Goal: Task Accomplishment & Management: Use online tool/utility

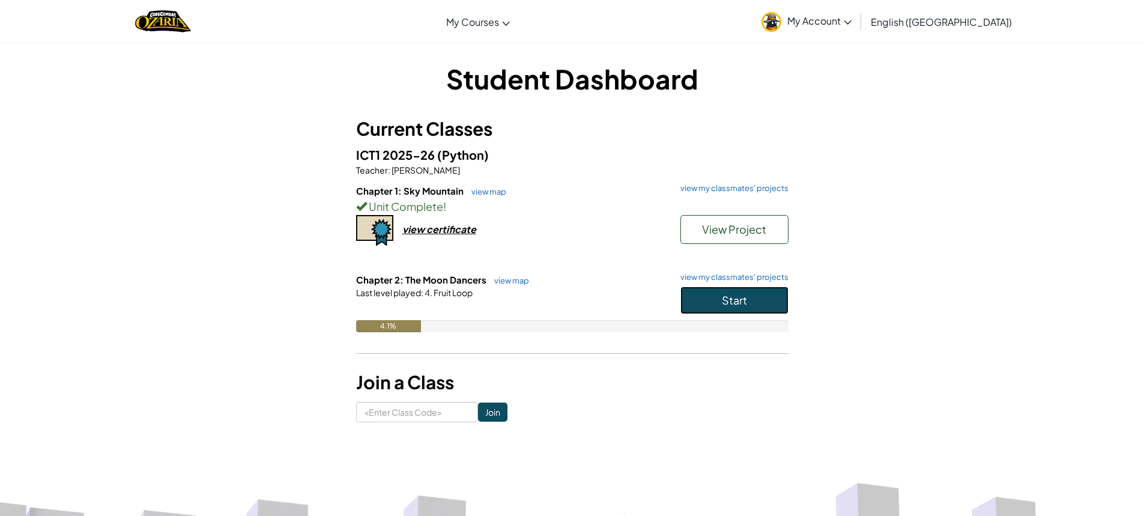
click at [739, 301] on span "Start" at bounding box center [734, 300] width 25 height 14
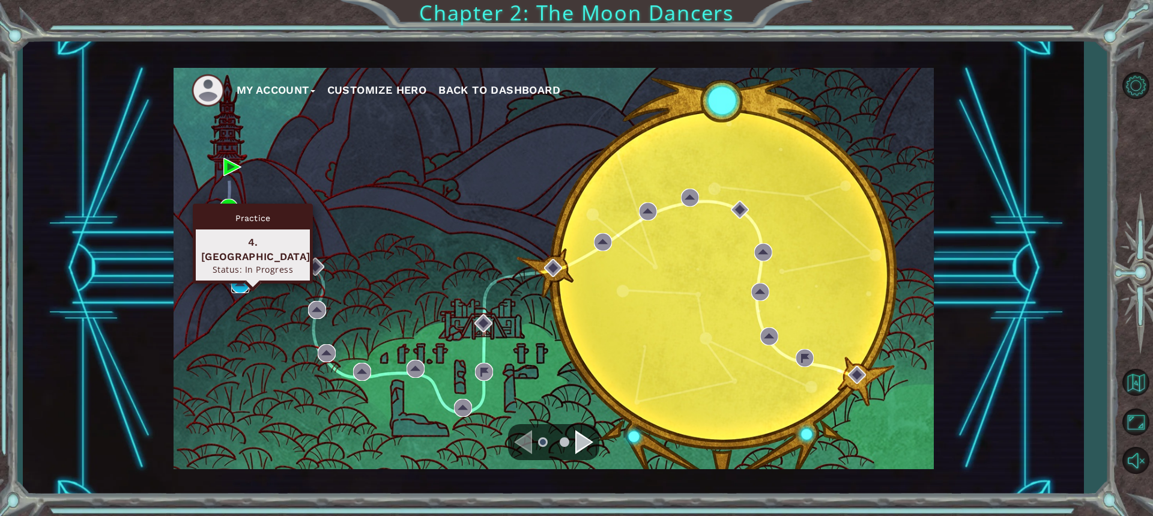
click at [237, 288] on img at bounding box center [240, 284] width 18 height 18
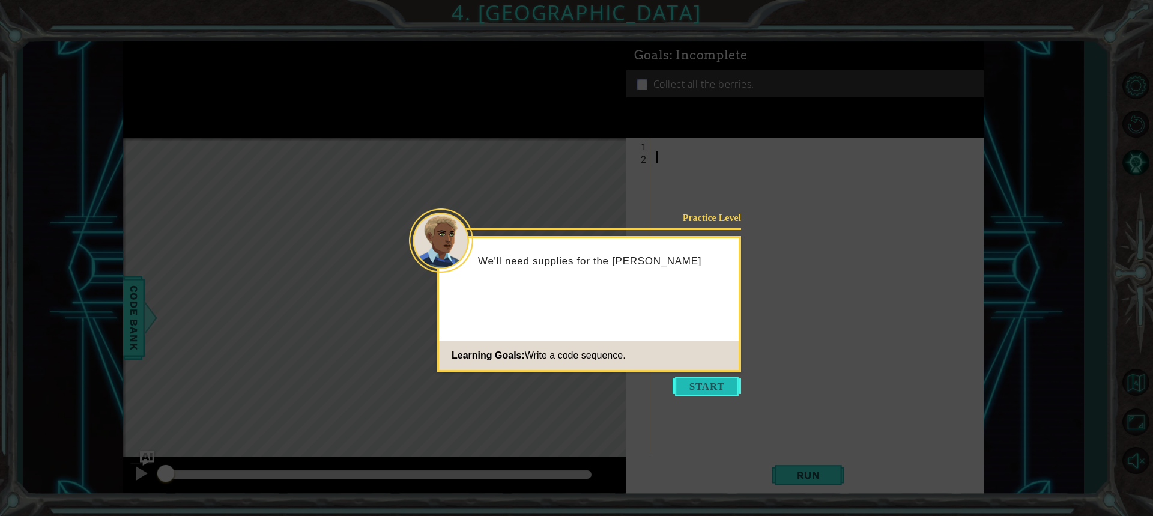
click at [679, 390] on button "Start" at bounding box center [707, 386] width 68 height 19
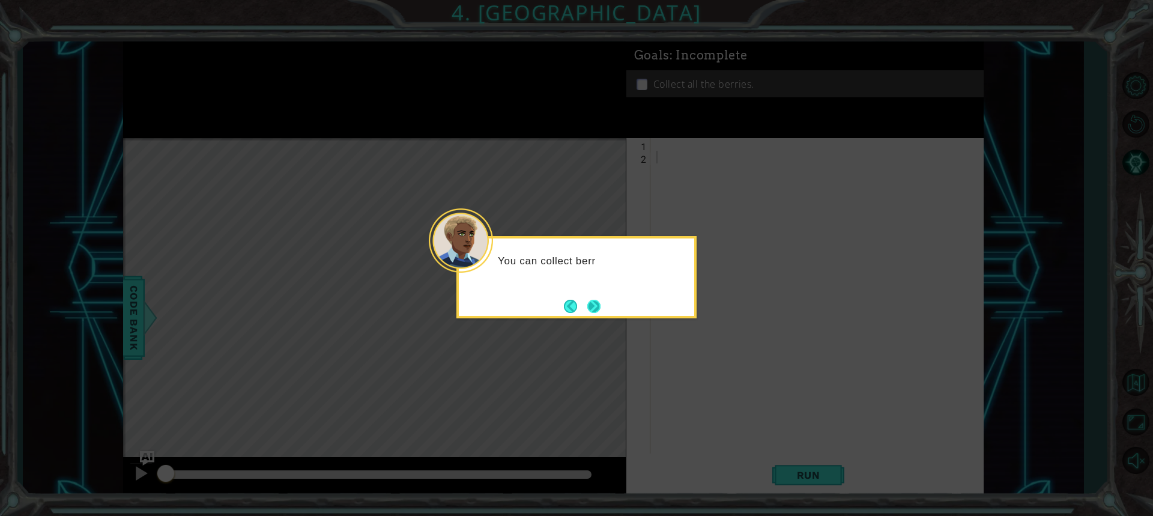
click at [592, 303] on button "Next" at bounding box center [594, 306] width 18 height 18
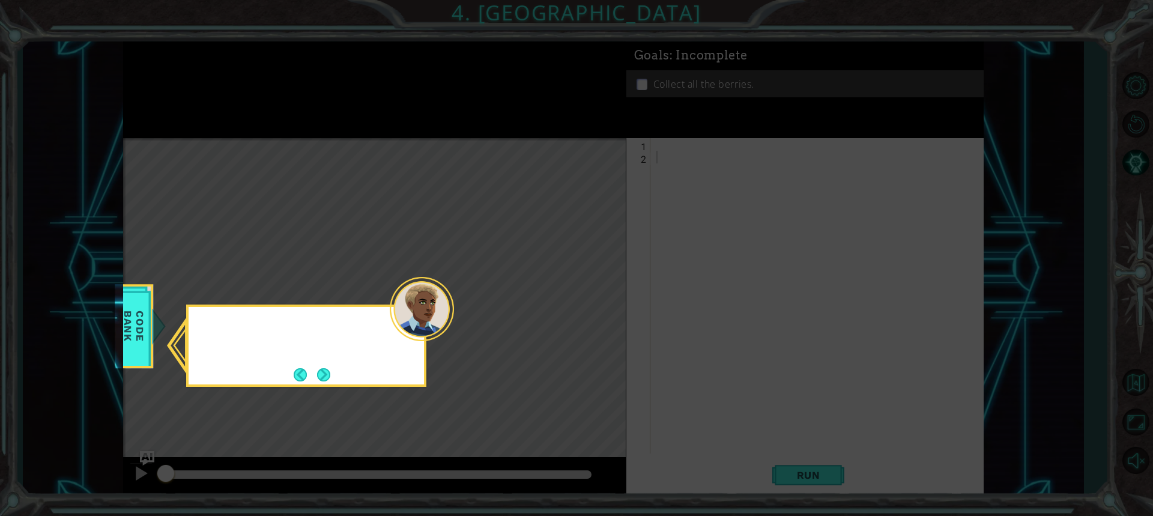
click at [592, 303] on icon at bounding box center [576, 258] width 1153 height 516
click at [325, 372] on button "Next" at bounding box center [324, 375] width 20 height 20
click at [318, 372] on button "Next" at bounding box center [324, 375] width 22 height 22
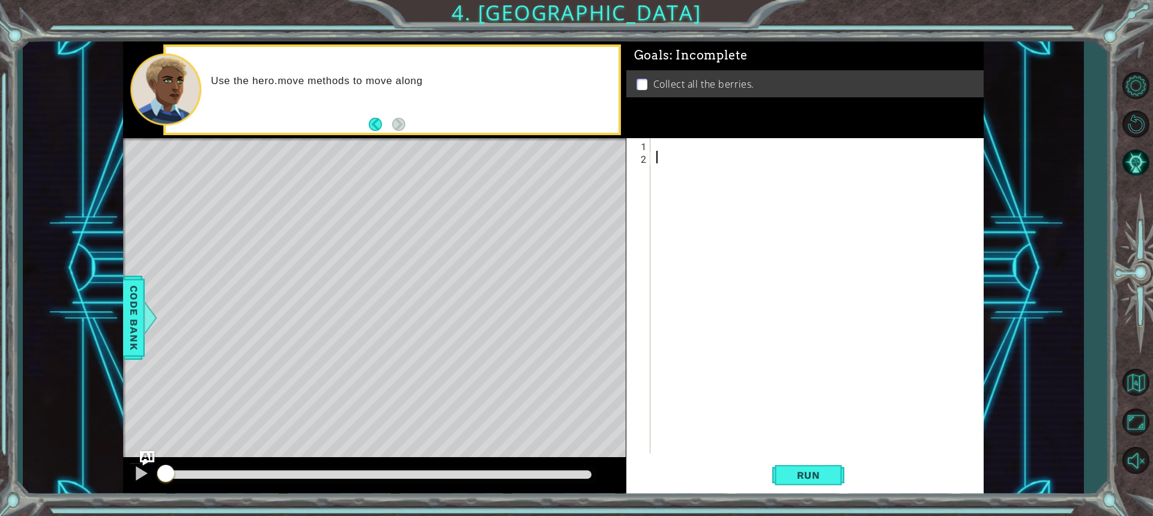
click at [658, 145] on div at bounding box center [820, 308] width 332 height 341
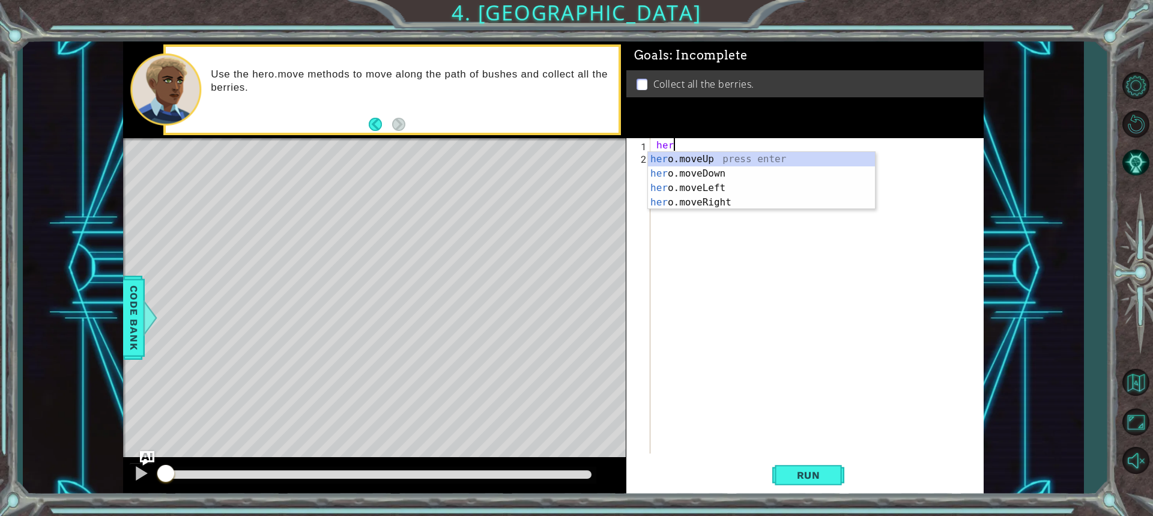
scroll to position [0, 1]
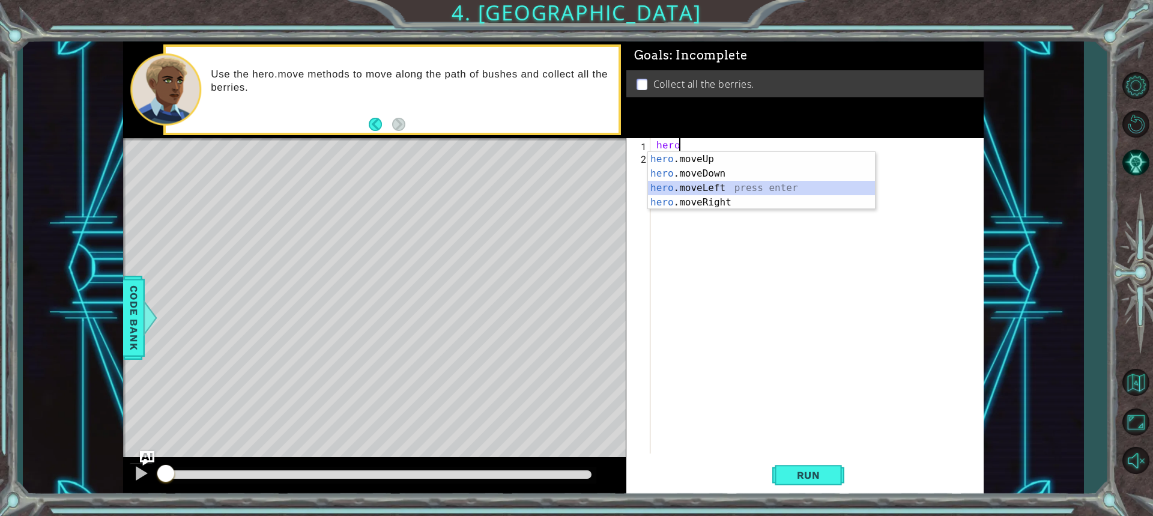
click at [693, 190] on div "hero .moveUp press enter hero .moveDown press enter hero .moveLeft press enter …" at bounding box center [761, 195] width 227 height 86
type textarea "hero.moveLeft(1)"
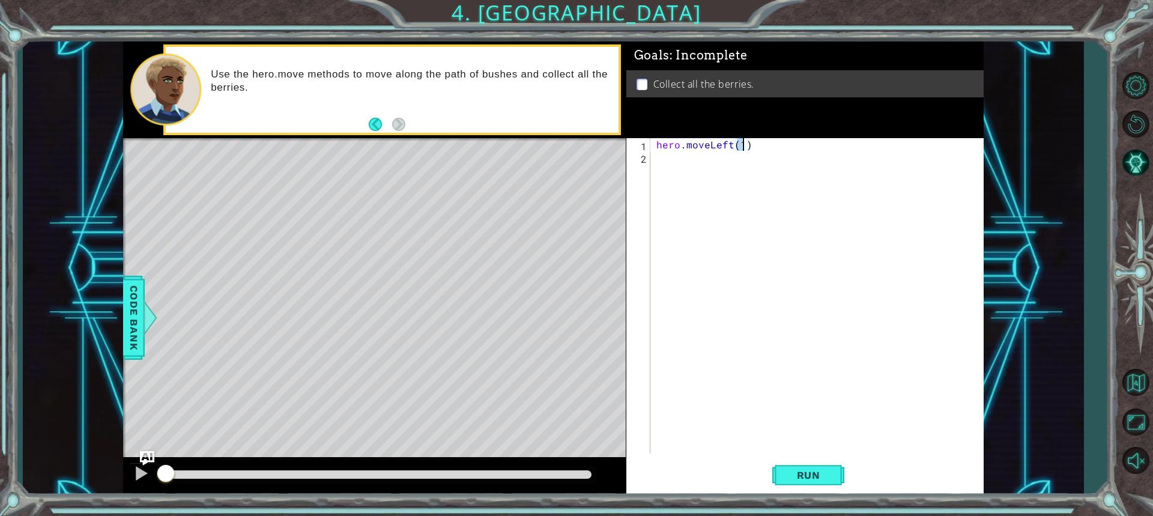
click at [665, 165] on div "hero . moveLeft ( 1 )" at bounding box center [820, 308] width 332 height 341
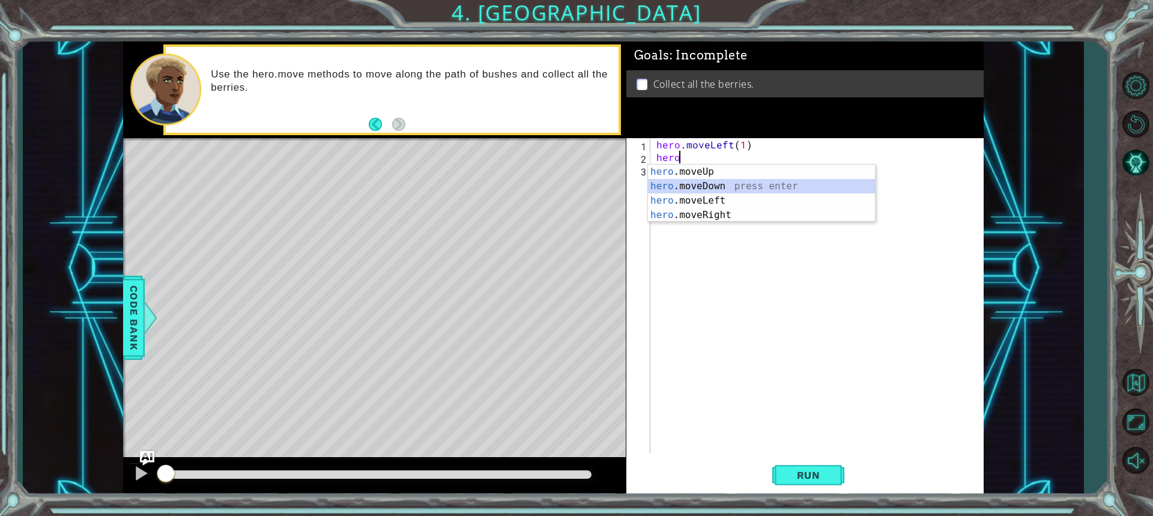
click at [714, 189] on div "hero .moveUp press enter hero .moveDown press enter hero .moveLeft press enter …" at bounding box center [761, 208] width 227 height 86
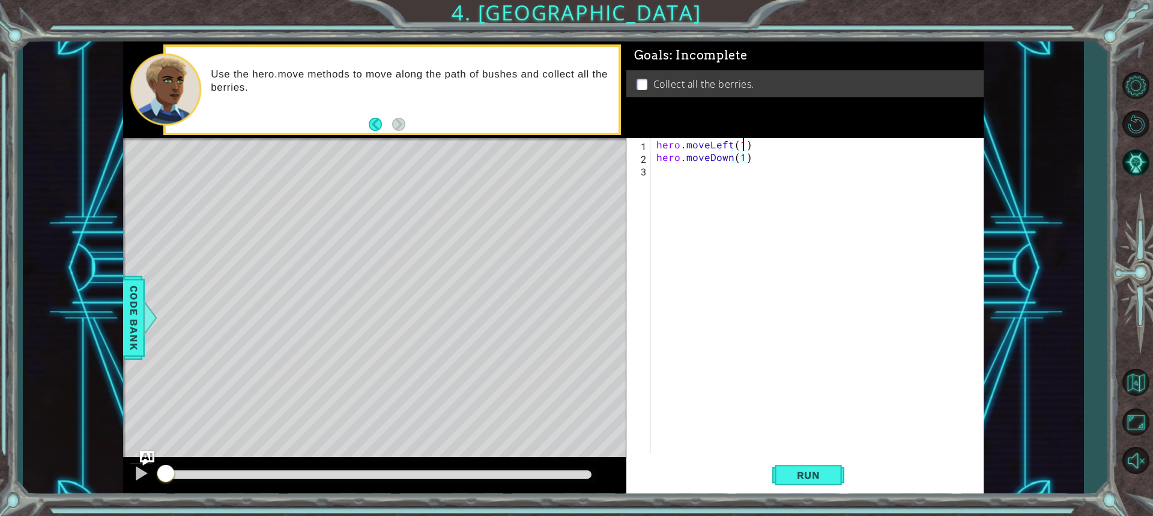
click at [745, 144] on div "hero . moveLeft ( 1 ) hero . moveDown ( 1 )" at bounding box center [820, 308] width 332 height 341
click at [740, 157] on div "hero . moveLeft ( 2 ) hero . moveDown ( 1 )" at bounding box center [820, 308] width 332 height 341
type textarea "hero.moveDown(2)"
click at [666, 175] on div "hero . moveLeft ( 2 ) hero . moveDown ( 2 )" at bounding box center [820, 308] width 332 height 341
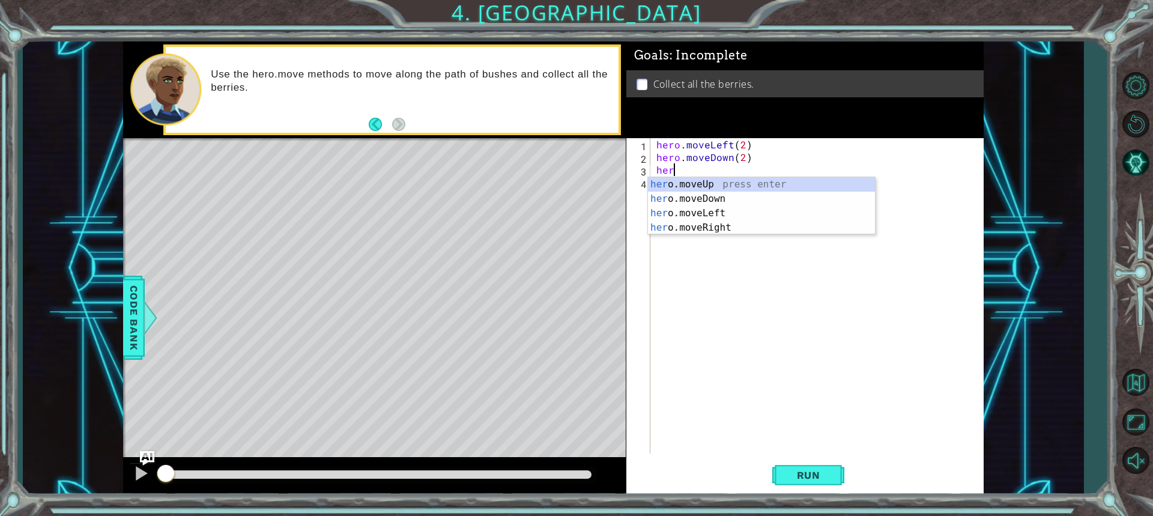
scroll to position [0, 1]
click at [697, 228] on div "hero .moveUp press enter hero .moveDown press enter hero .moveLeft press enter …" at bounding box center [761, 220] width 227 height 86
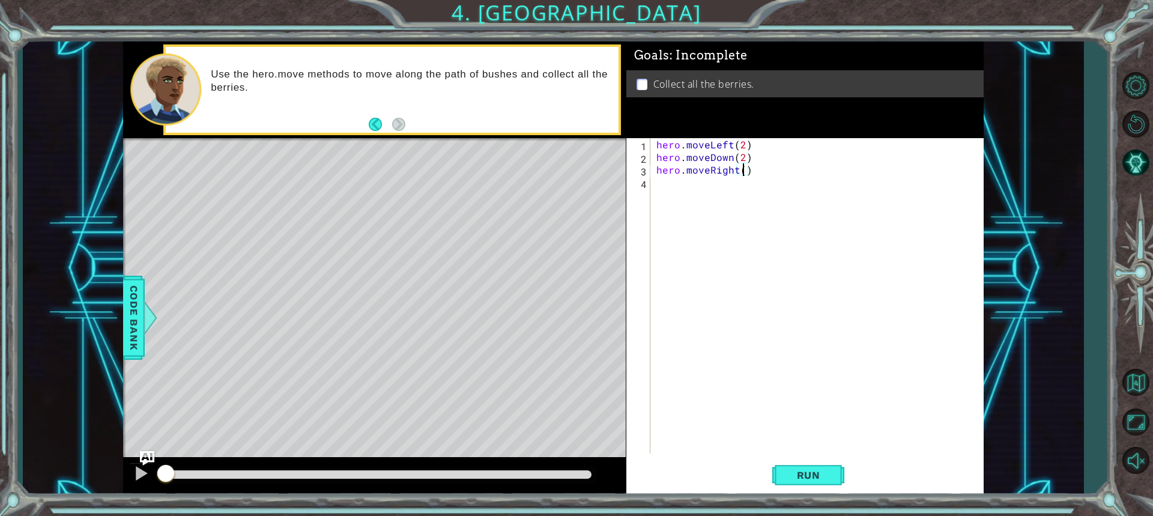
type textarea "hero.moveRight(2)"
click at [669, 181] on div "hero . moveLeft ( 2 ) hero . moveDown ( 2 ) hero . moveRight ( 2 )" at bounding box center [820, 308] width 332 height 341
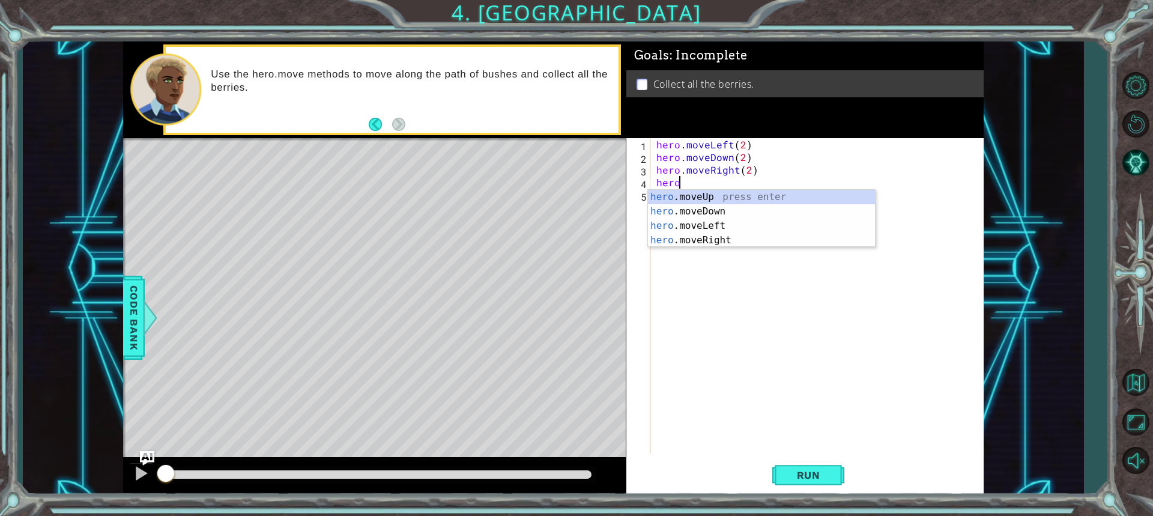
scroll to position [0, 1]
click at [690, 195] on div "hero .moveUp press enter hero .moveDown press enter hero .moveLeft press enter …" at bounding box center [761, 233] width 227 height 86
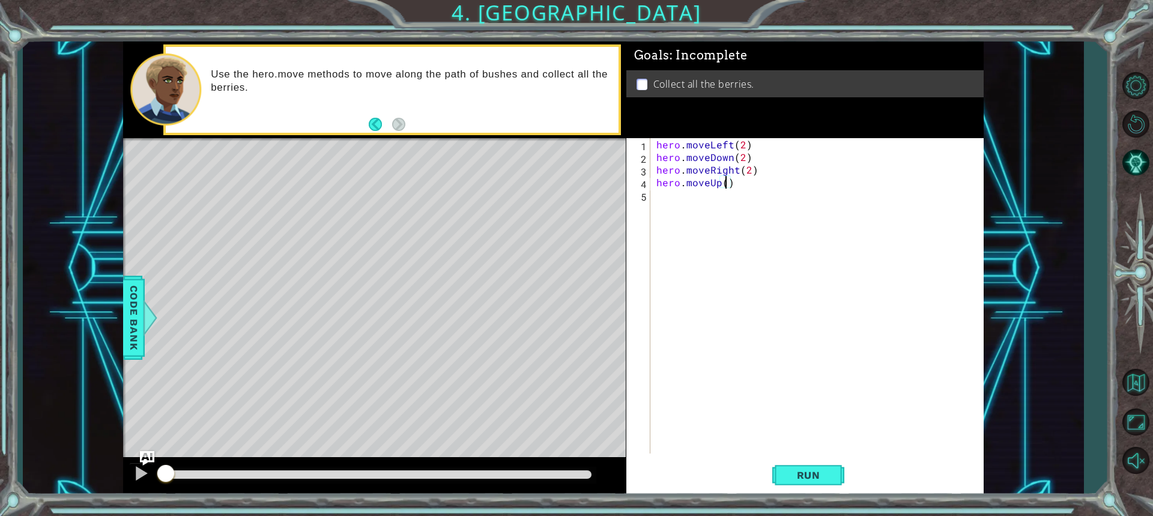
scroll to position [0, 4]
type textarea "hero.moveUp(2)"
click at [778, 477] on button "Run" at bounding box center [808, 474] width 72 height 35
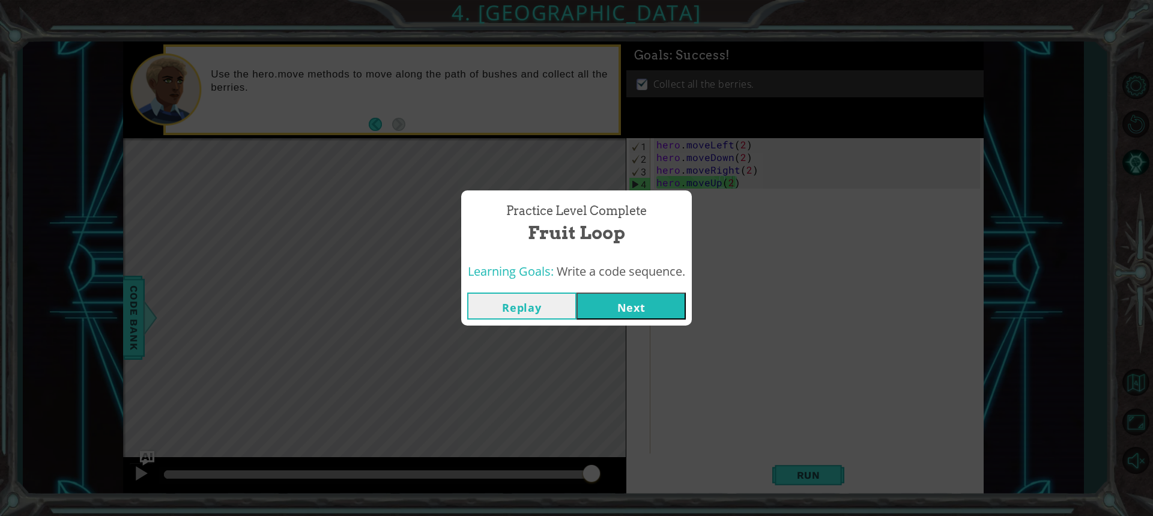
click at [629, 305] on button "Next" at bounding box center [631, 306] width 109 height 27
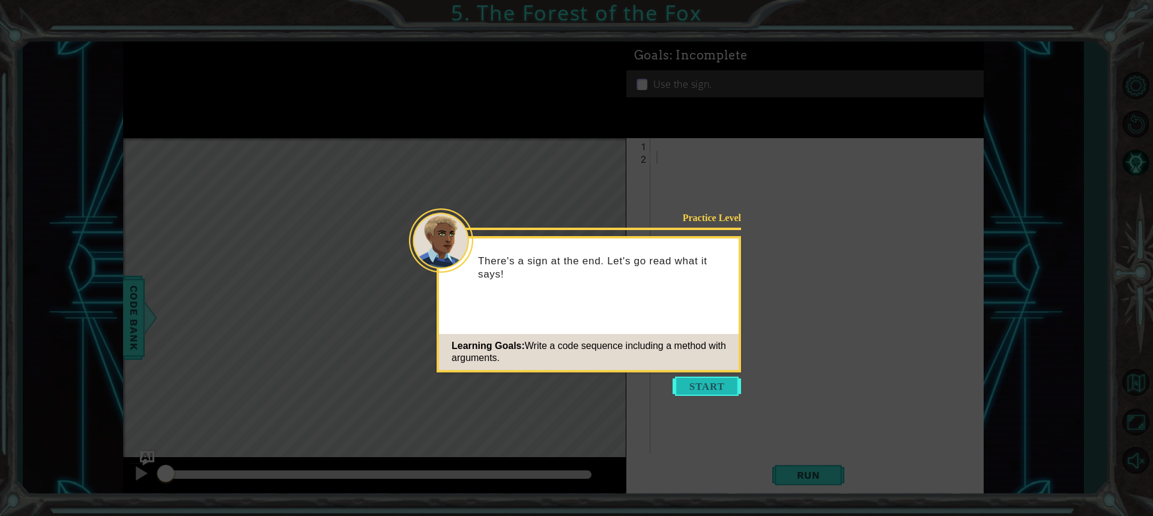
click at [682, 387] on button "Start" at bounding box center [707, 386] width 68 height 19
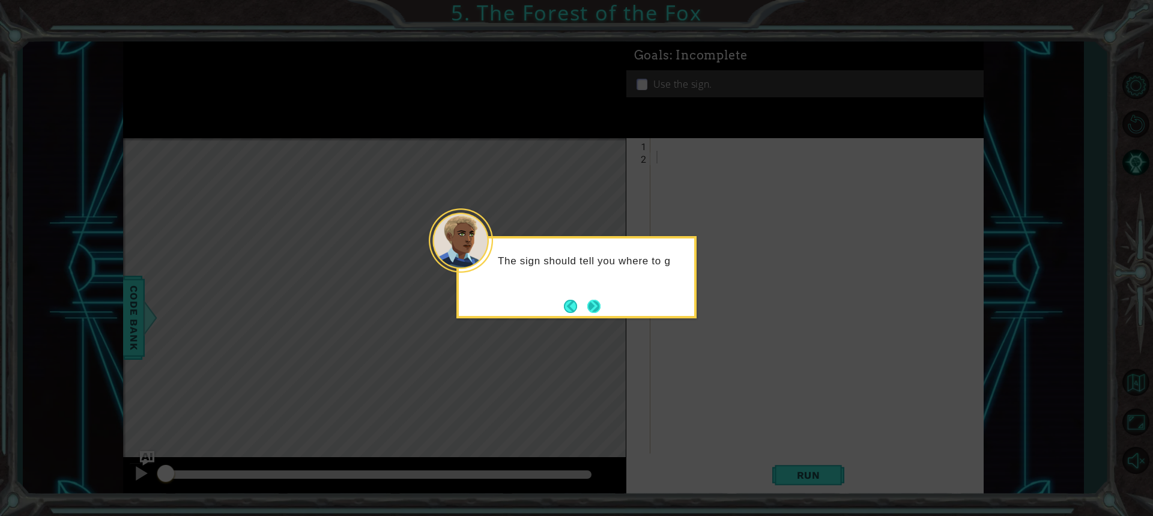
click at [594, 314] on button "Next" at bounding box center [593, 306] width 21 height 21
click at [594, 314] on button "Next" at bounding box center [594, 306] width 22 height 22
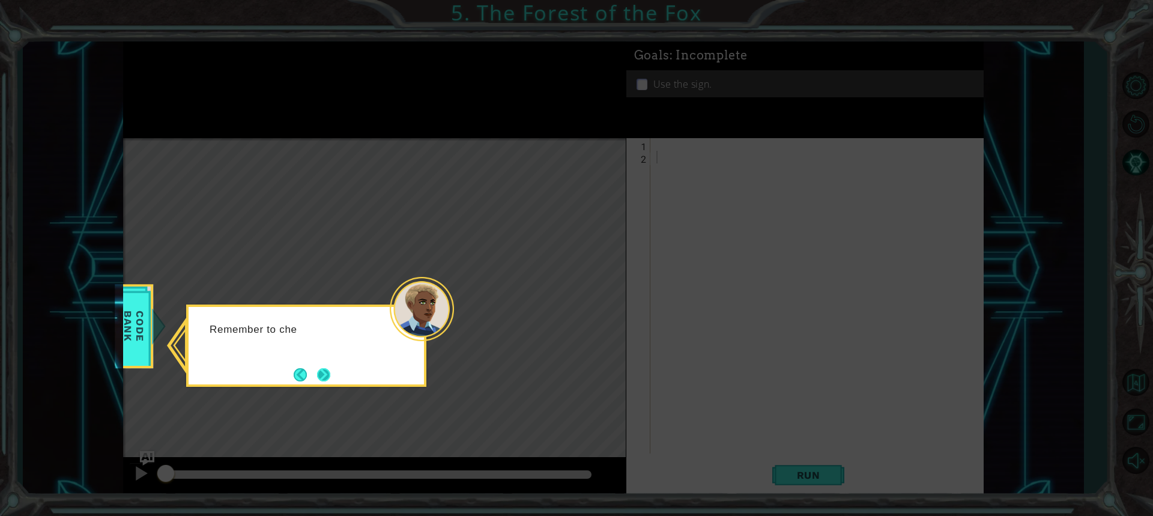
click at [324, 377] on button "Next" at bounding box center [323, 374] width 21 height 21
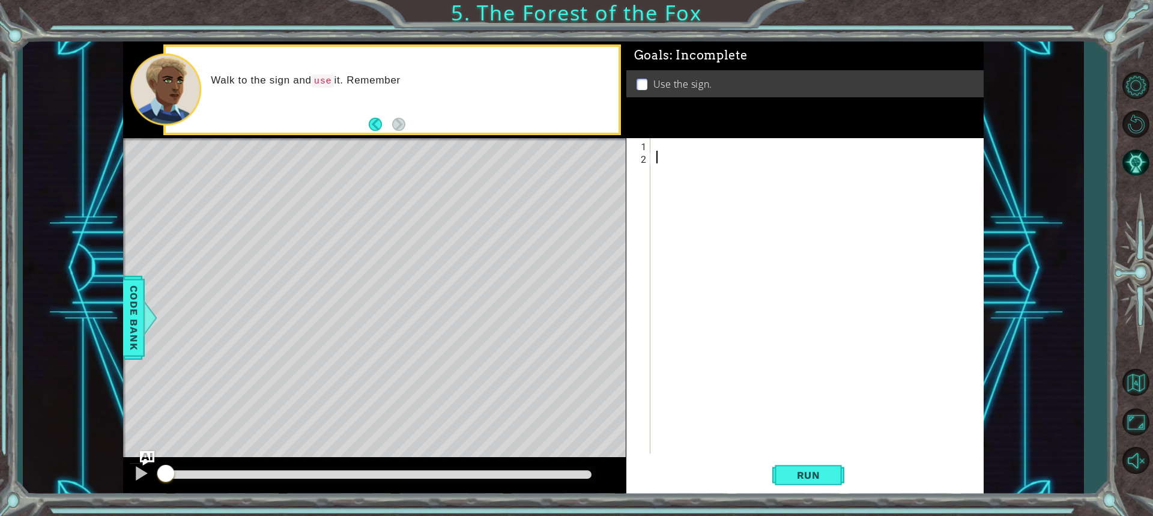
click at [652, 128] on div "Goals : Incomplete Use the sign." at bounding box center [804, 89] width 357 height 97
click at [657, 145] on div at bounding box center [820, 308] width 332 height 341
type textarea "h"
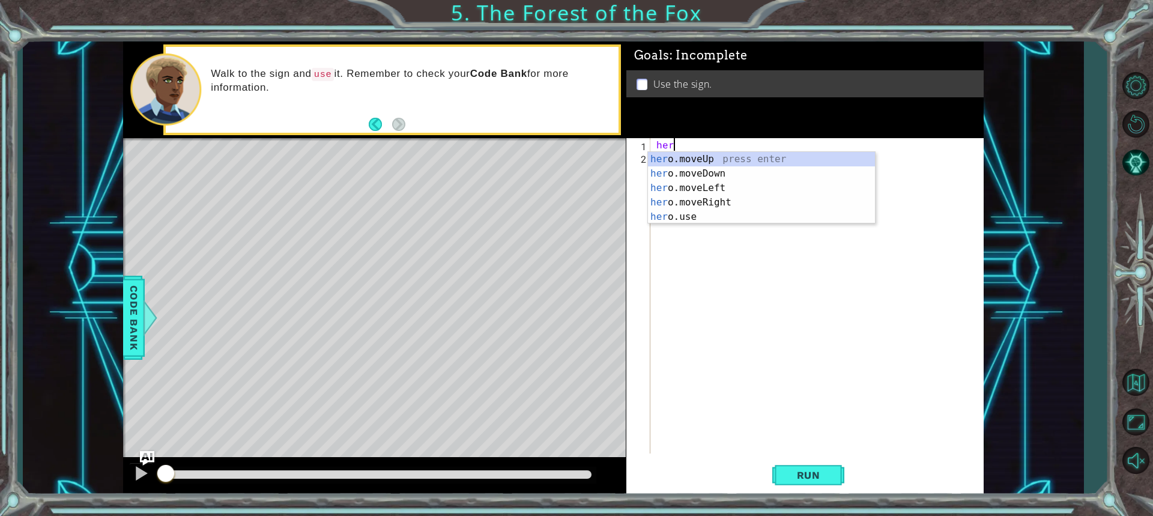
scroll to position [0, 1]
click at [715, 199] on div "hero .moveUp press enter hero .moveDown press enter hero .moveLeft press enter …" at bounding box center [761, 202] width 227 height 101
type textarea "hero.moveRight(1)"
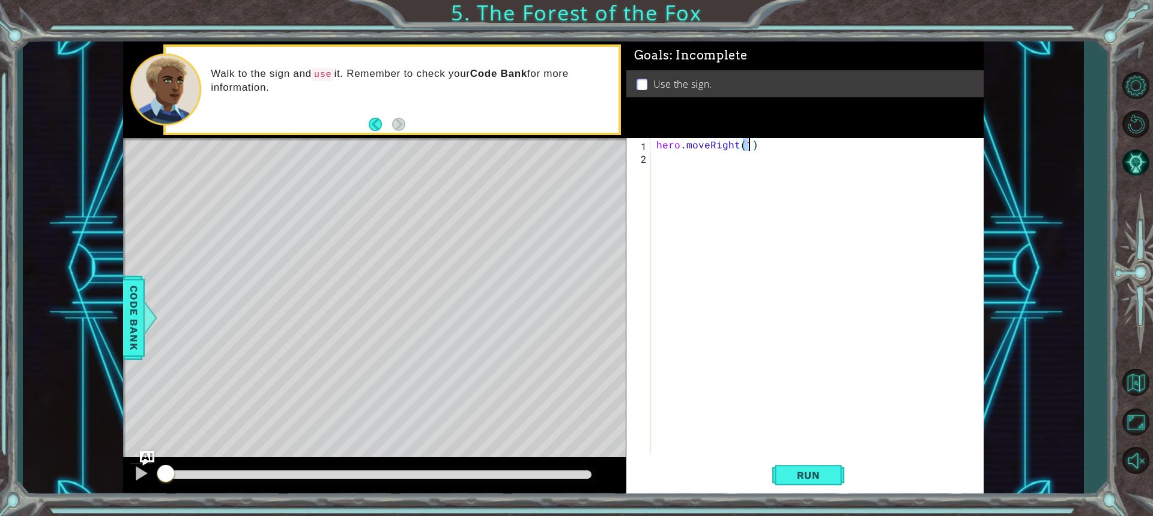
click at [663, 172] on div "hero . moveRight ( 1 )" at bounding box center [820, 308] width 332 height 341
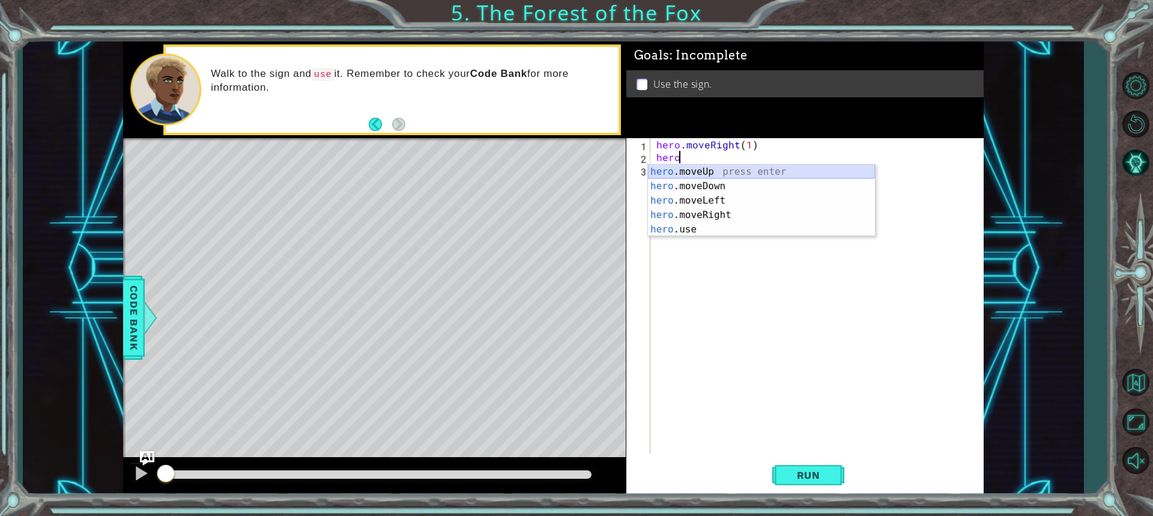
click at [690, 174] on div "hero .moveUp press enter hero .moveDown press enter hero .moveLeft press enter …" at bounding box center [761, 215] width 227 height 101
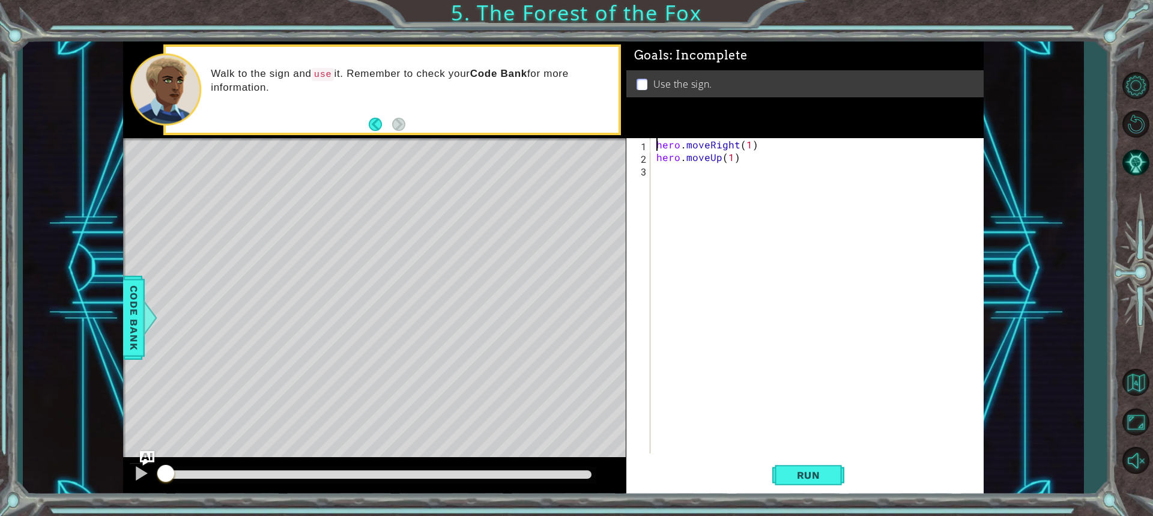
click at [658, 180] on div "hero . moveRight ( 1 ) hero . moveUp ( 1 )" at bounding box center [820, 308] width 332 height 341
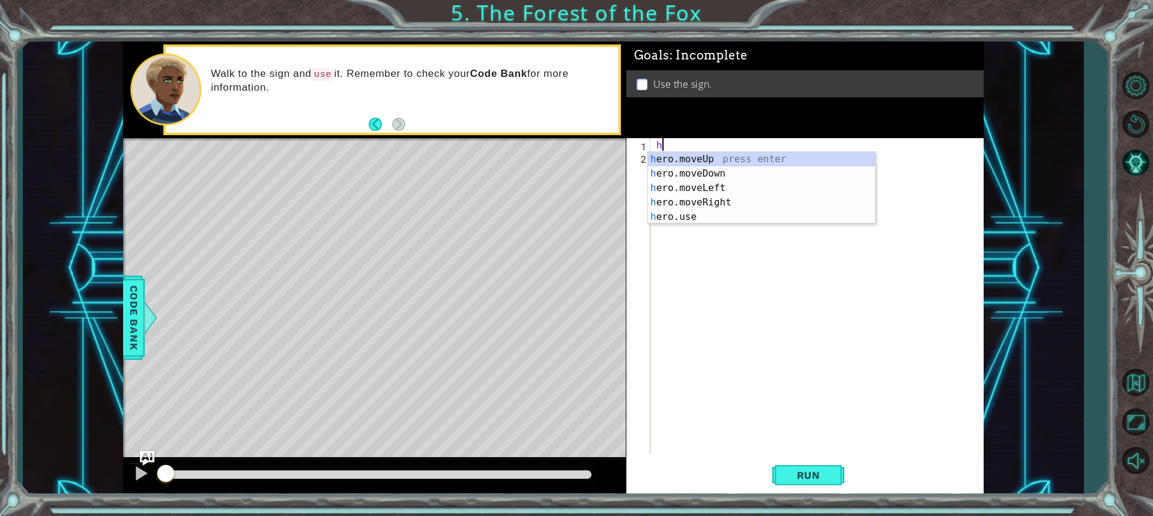
scroll to position [0, 0]
type textarea "h"
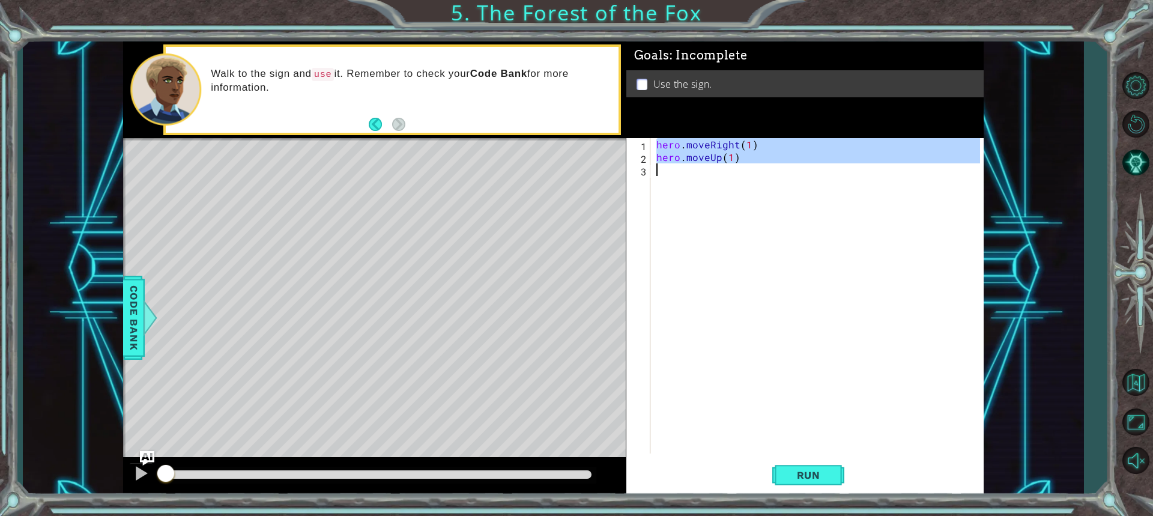
type textarea "hero"
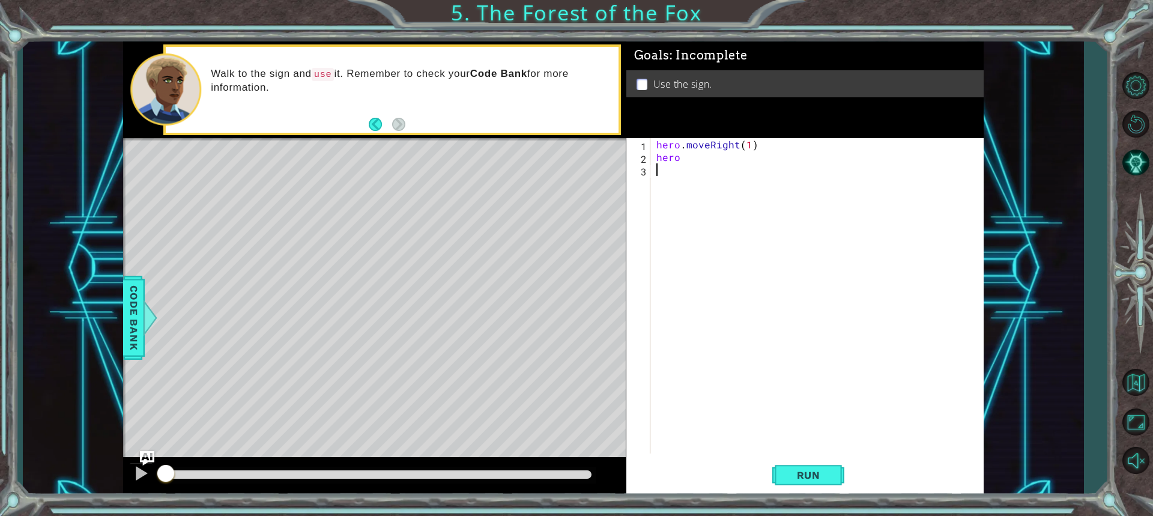
click at [698, 169] on div "hero . moveRight ( 1 ) hero" at bounding box center [820, 308] width 332 height 341
click at [687, 157] on div "hero . moveRight ( 1 ) hero" at bounding box center [820, 308] width 332 height 341
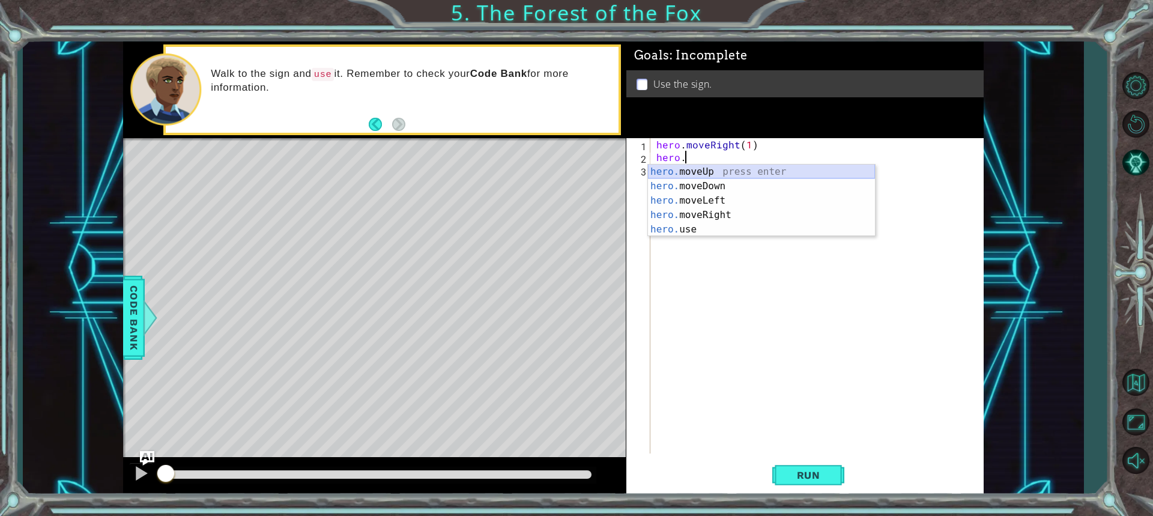
click at [681, 171] on div "hero. moveUp press enter hero. moveDown press enter hero. moveLeft press enter …" at bounding box center [761, 215] width 227 height 101
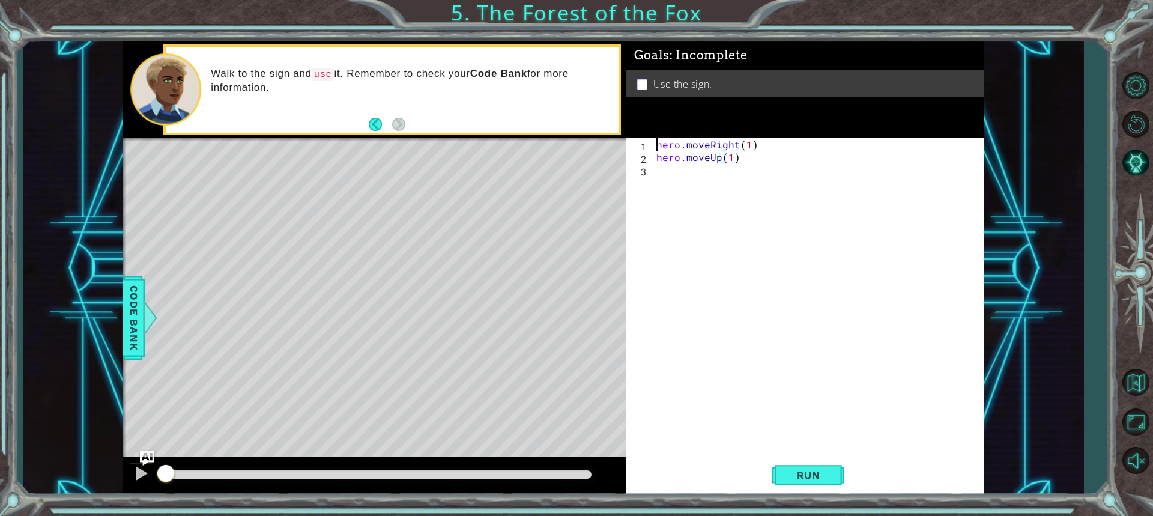
click at [680, 176] on div "hero . moveRight ( 1 ) hero . moveUp ( 1 )" at bounding box center [820, 308] width 332 height 341
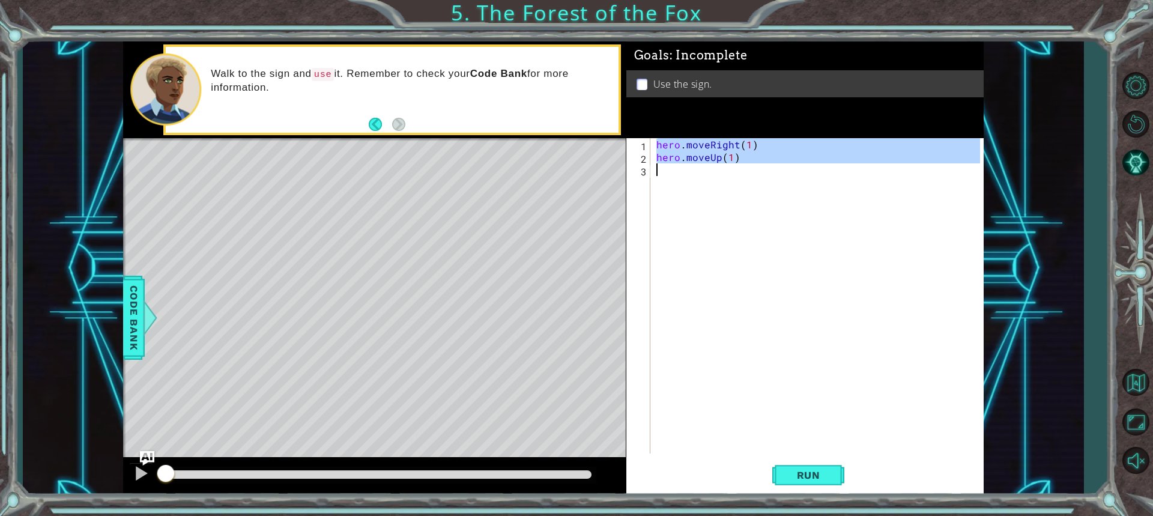
type textarea "hero.moveUp(1)"
click at [682, 174] on div "hero . moveRight ( 1 ) hero . moveUp ( 1 )" at bounding box center [817, 295] width 326 height 315
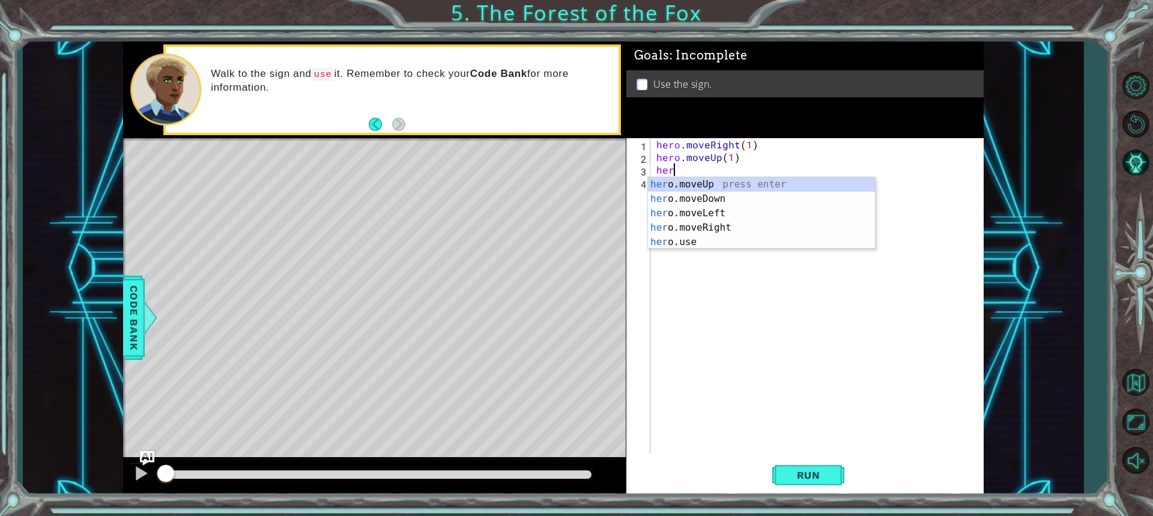
scroll to position [0, 1]
click at [717, 218] on div "hero .moveUp press enter hero .moveDown press enter hero .moveLeft press enter …" at bounding box center [761, 227] width 227 height 101
type textarea "hero.moveLeft(1)"
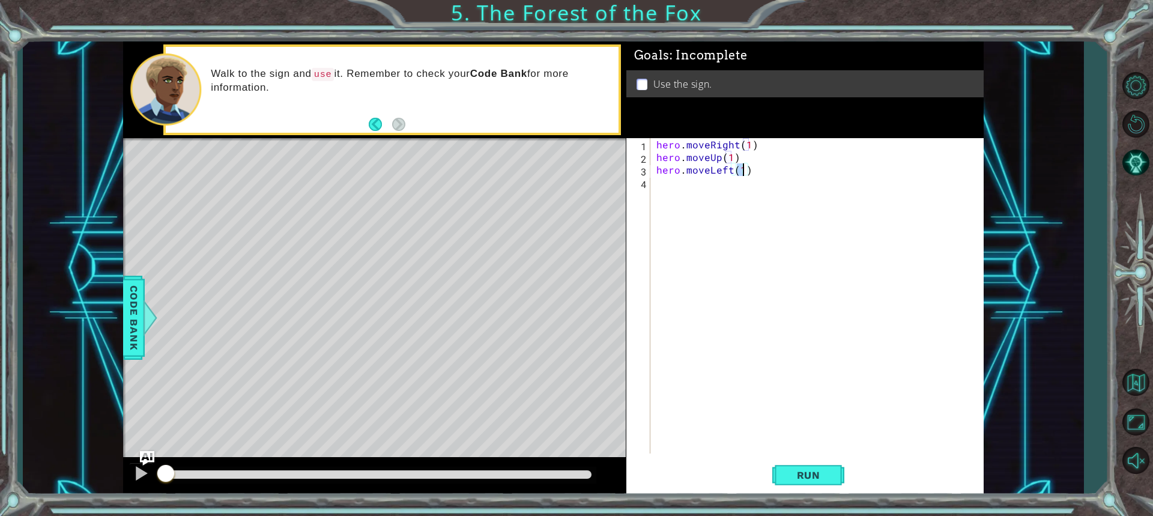
click at [703, 198] on div "hero . moveRight ( 1 ) hero . moveUp ( 1 ) hero . moveLeft ( 1 )" at bounding box center [820, 308] width 332 height 341
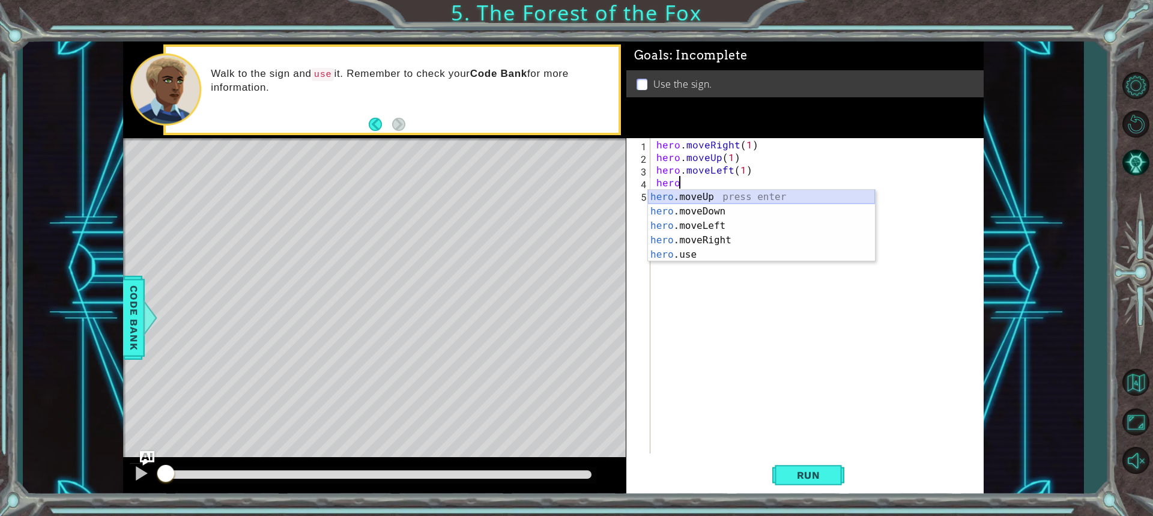
click at [700, 201] on div "hero .moveUp press enter hero .moveDown press enter hero .moveLeft press enter …" at bounding box center [761, 240] width 227 height 101
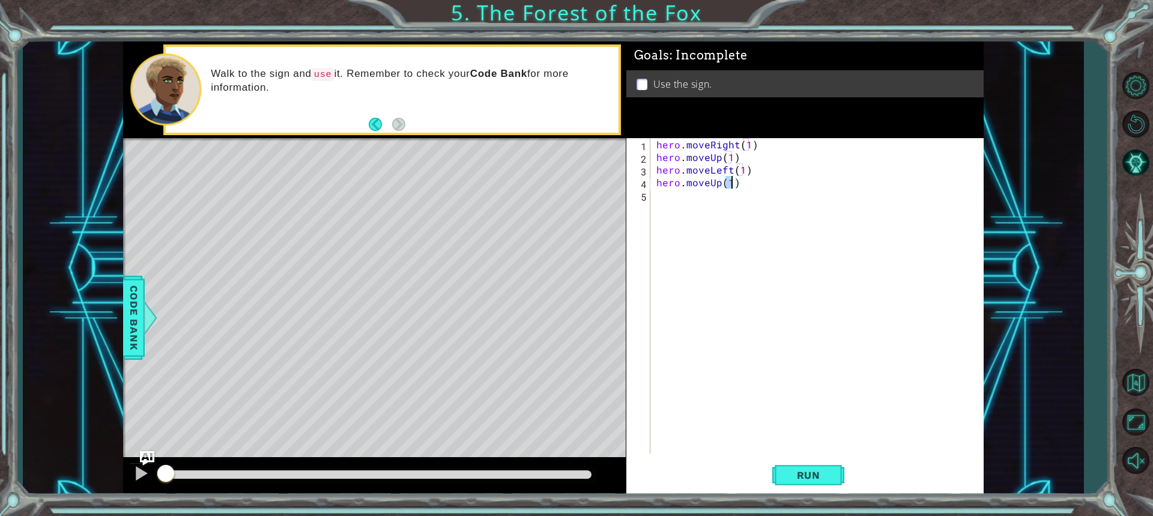
click at [675, 201] on div "hero . moveRight ( 1 ) hero . moveUp ( 1 ) hero . moveLeft ( 1 ) hero . moveUp …" at bounding box center [820, 308] width 332 height 341
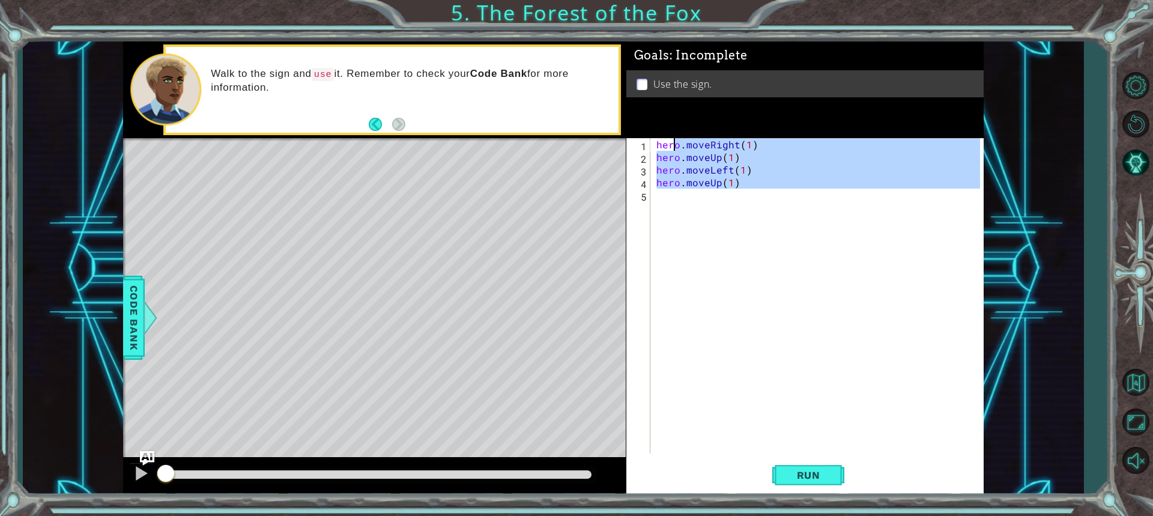
type textarea "hero.moveRight(1) hero.moveUp(1)"
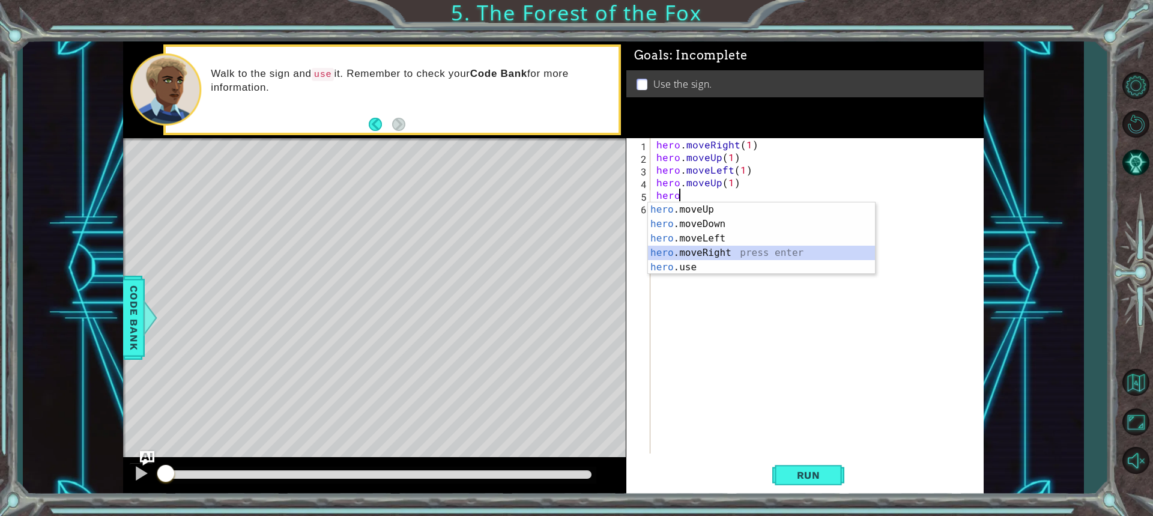
click at [694, 249] on div "hero .moveUp press enter hero .moveDown press enter hero .moveLeft press enter …" at bounding box center [761, 252] width 227 height 101
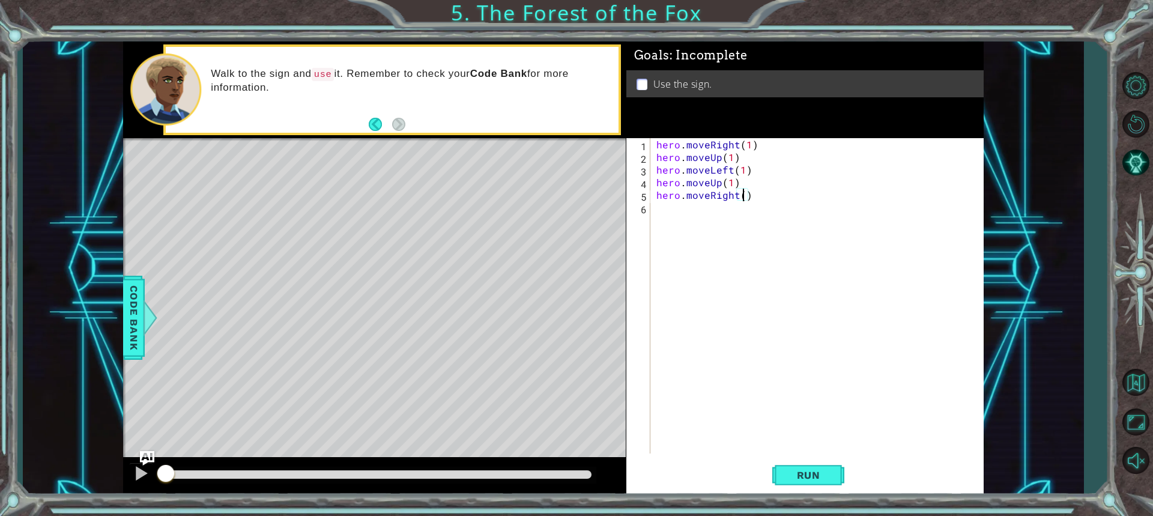
type textarea "hero.moveRight(3)"
click at [690, 217] on div "hero . moveRight ( 1 ) hero . moveUp ( 1 ) hero . moveLeft ( 1 ) hero . moveUp …" at bounding box center [820, 308] width 332 height 341
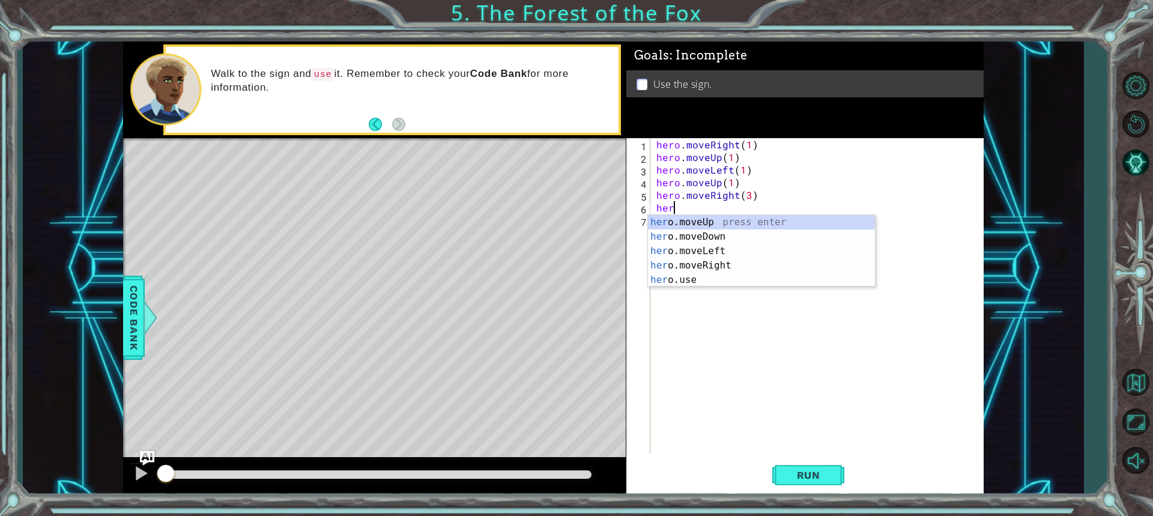
scroll to position [0, 1]
click at [694, 235] on div "hero .moveUp press enter hero .moveDown press enter hero .moveLeft press enter …" at bounding box center [761, 265] width 227 height 101
type textarea "hero.moveDown(1)"
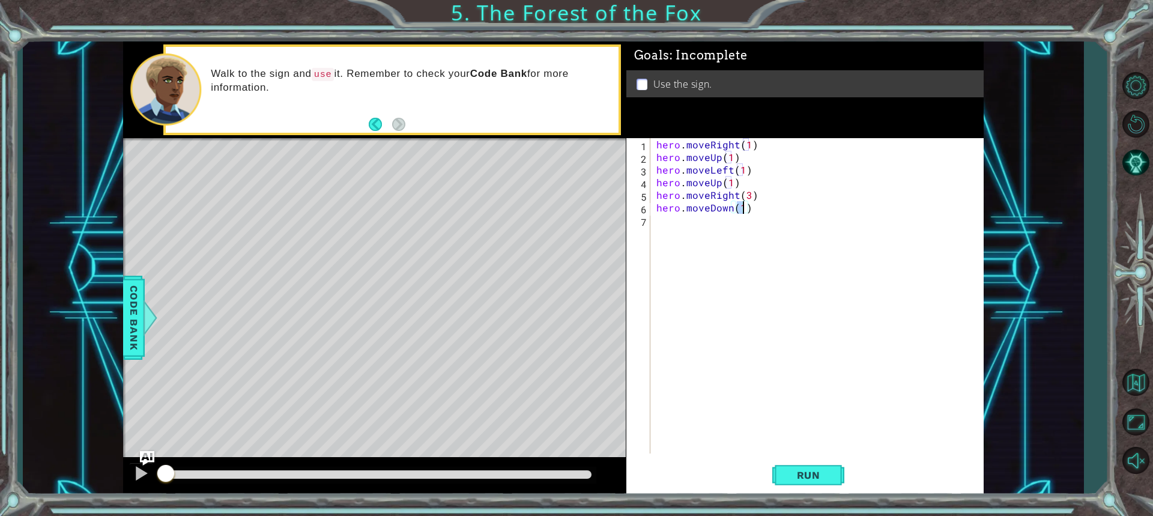
click at [694, 231] on div "hero . moveRight ( 1 ) hero . moveUp ( 1 ) hero . moveLeft ( 1 ) hero . moveUp …" at bounding box center [820, 308] width 332 height 341
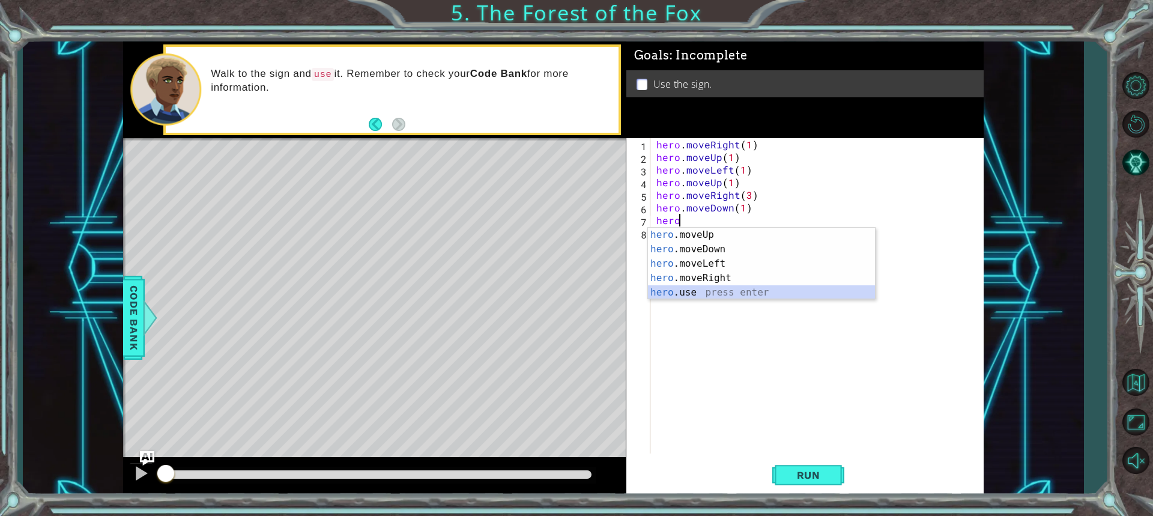
click at [678, 297] on div "hero .moveUp press enter hero .moveDown press enter hero .moveLeft press enter …" at bounding box center [761, 278] width 227 height 101
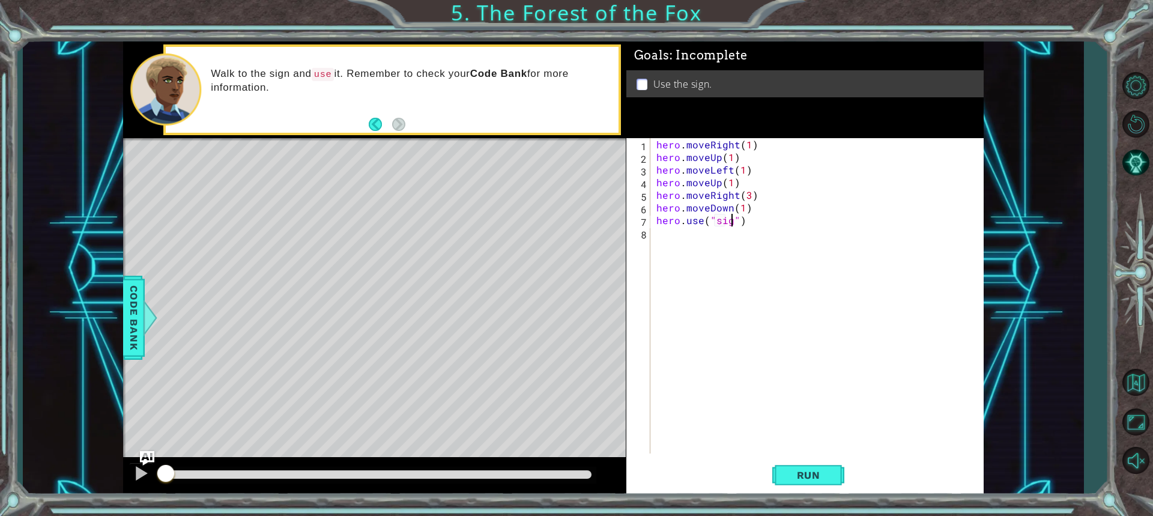
scroll to position [0, 5]
type textarea "hero.use("sign")"
click at [681, 232] on div "hero . moveRight ( 1 ) hero . moveUp ( 1 ) hero . moveLeft ( 1 ) hero . moveUp …" at bounding box center [820, 308] width 332 height 341
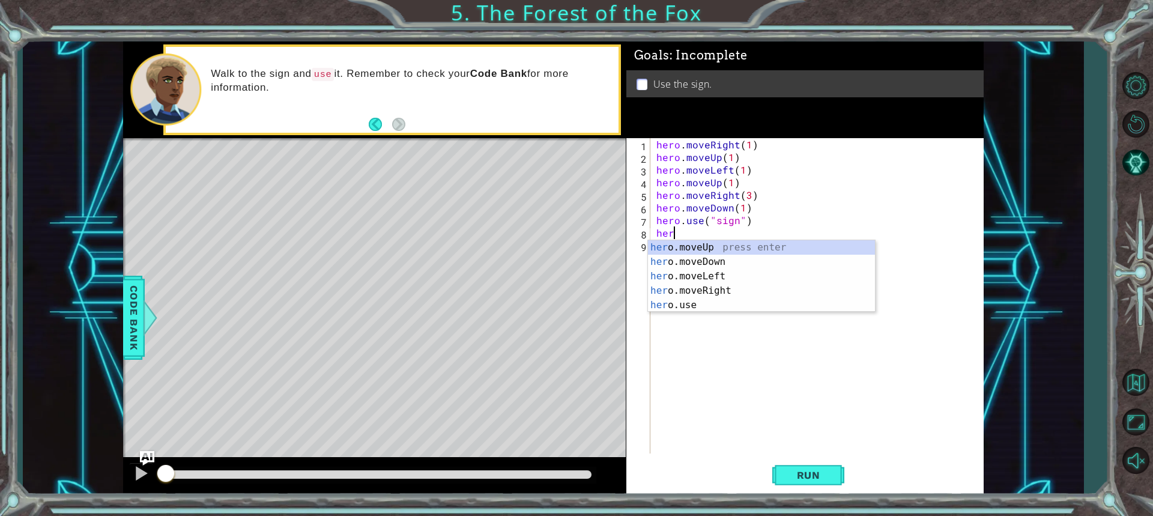
scroll to position [0, 1]
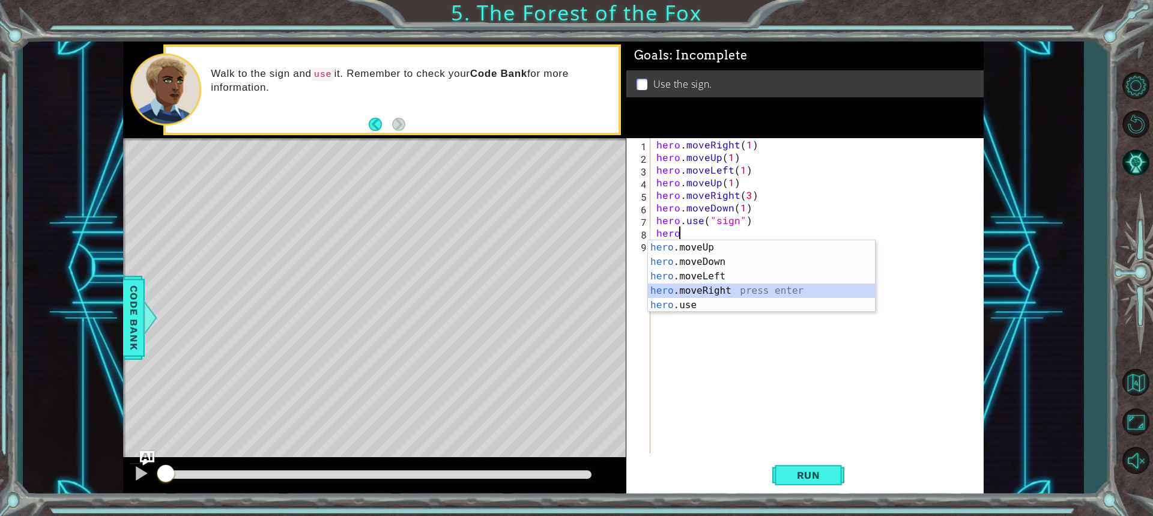
click at [747, 284] on div "hero .moveUp press enter hero .moveDown press enter hero .moveLeft press enter …" at bounding box center [761, 290] width 227 height 101
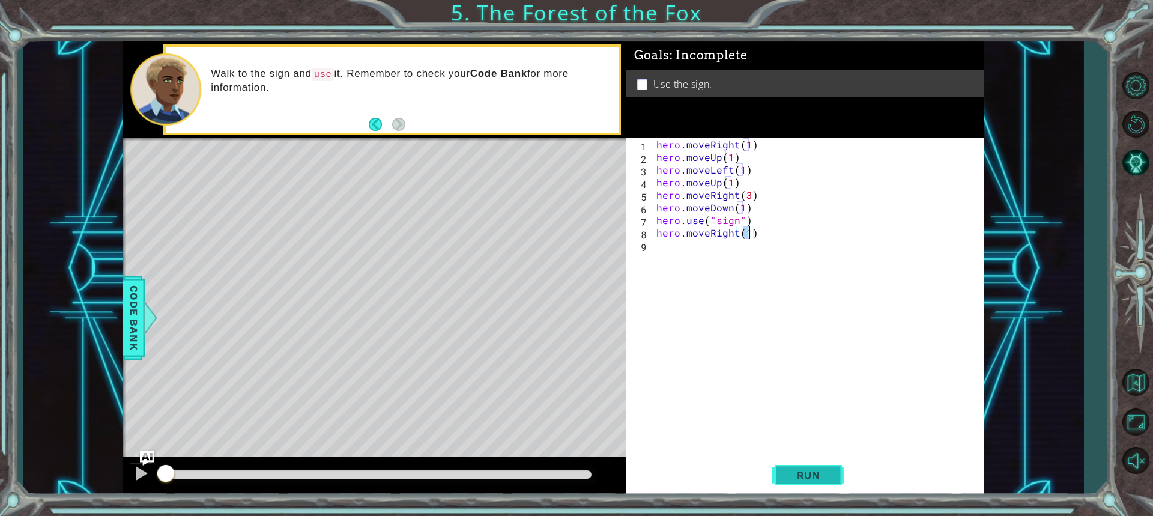
type textarea "hero.moveRight(1)"
click at [817, 479] on span "Run" at bounding box center [808, 475] width 47 height 12
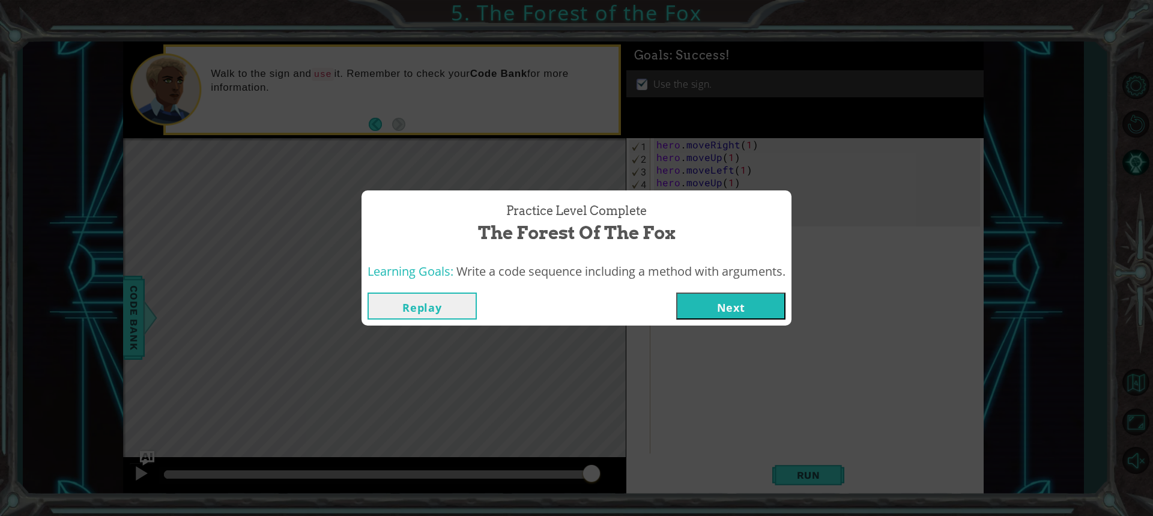
click at [745, 296] on button "Next" at bounding box center [730, 306] width 109 height 27
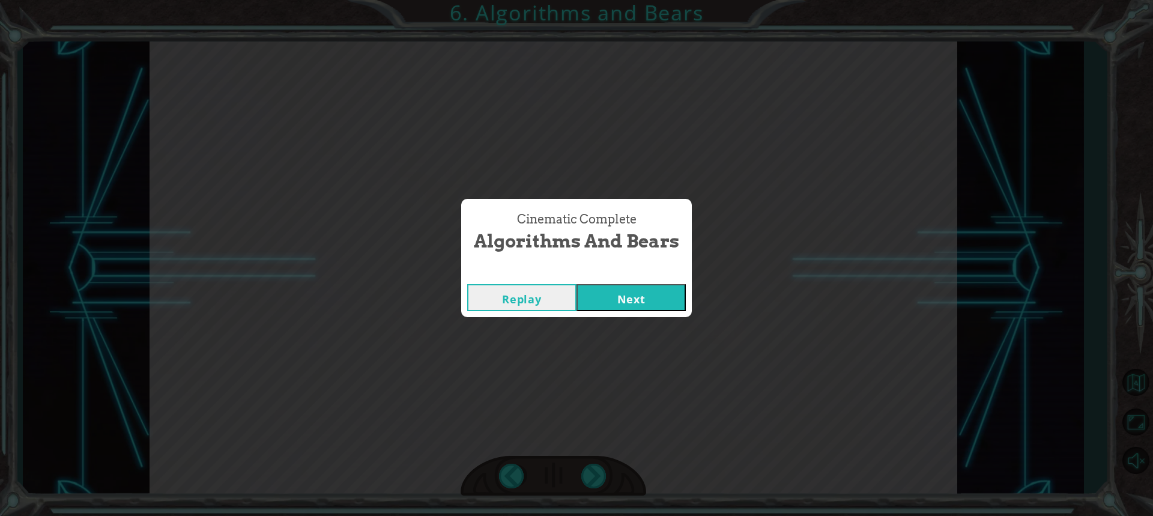
click at [658, 287] on button "Next" at bounding box center [631, 297] width 109 height 27
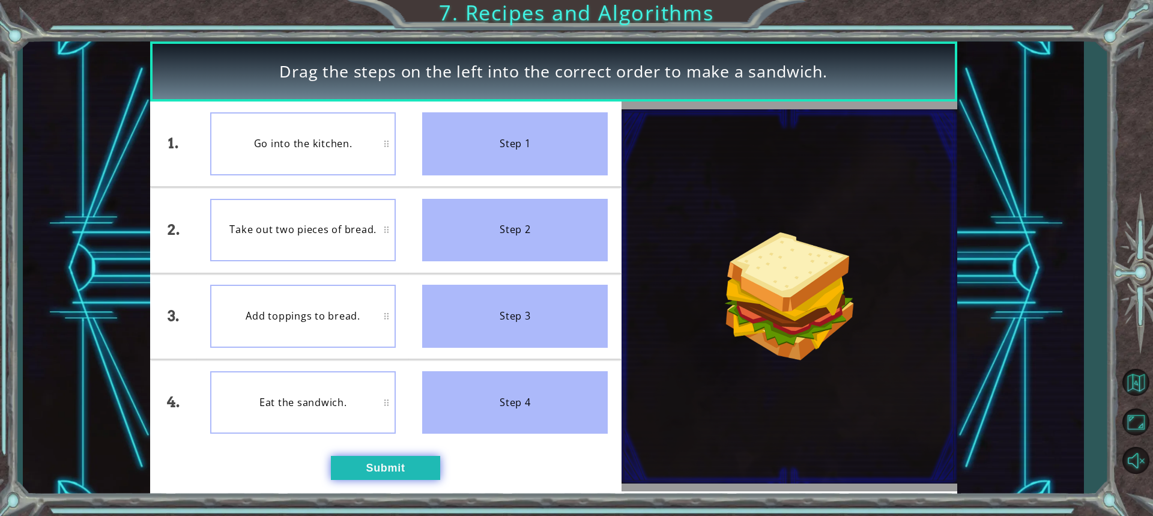
click at [368, 470] on button "Submit" at bounding box center [385, 468] width 109 height 24
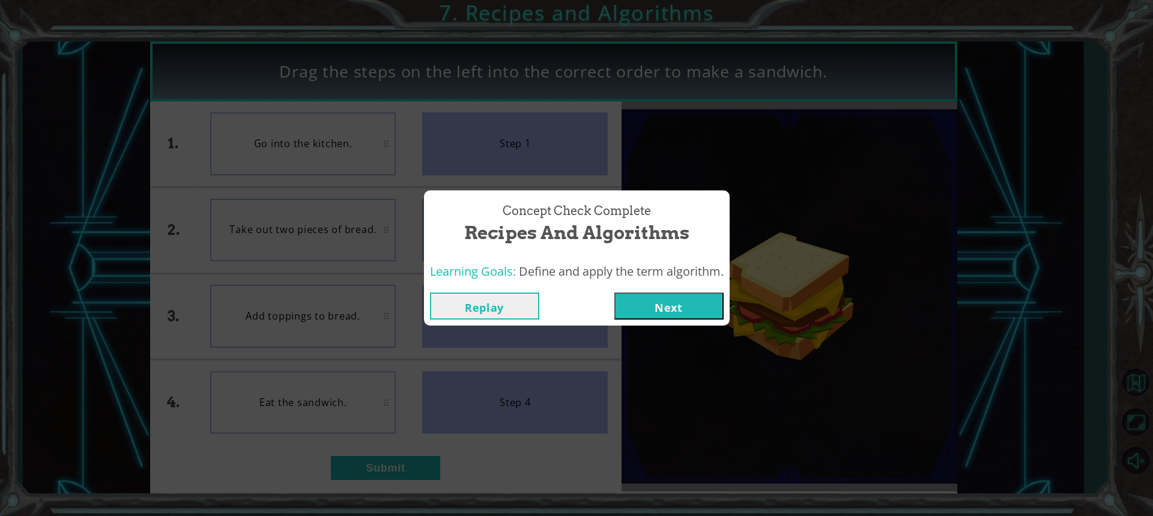
click at [650, 311] on button "Next" at bounding box center [668, 306] width 109 height 27
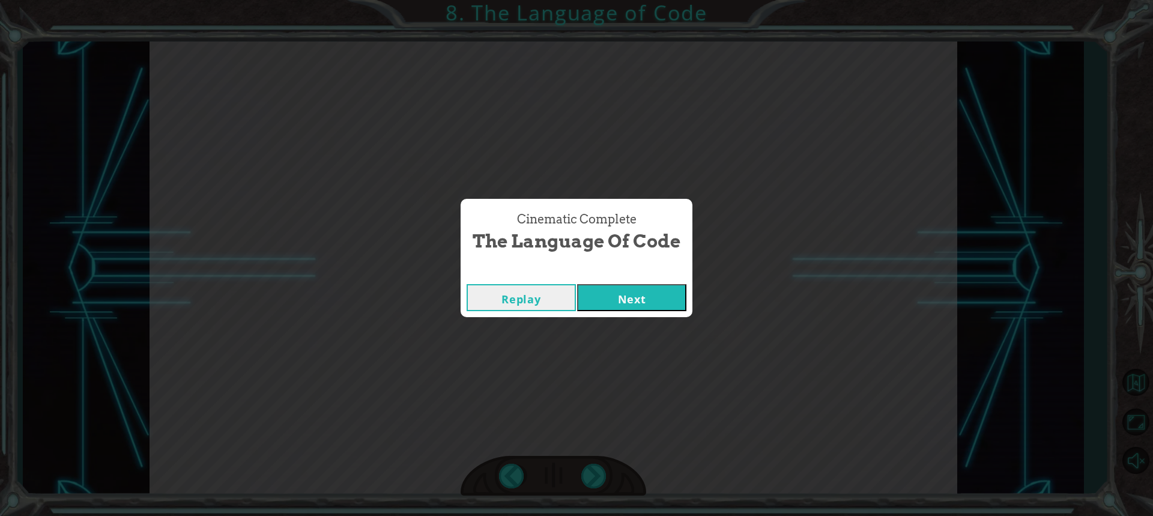
click at [612, 287] on button "Next" at bounding box center [631, 297] width 109 height 27
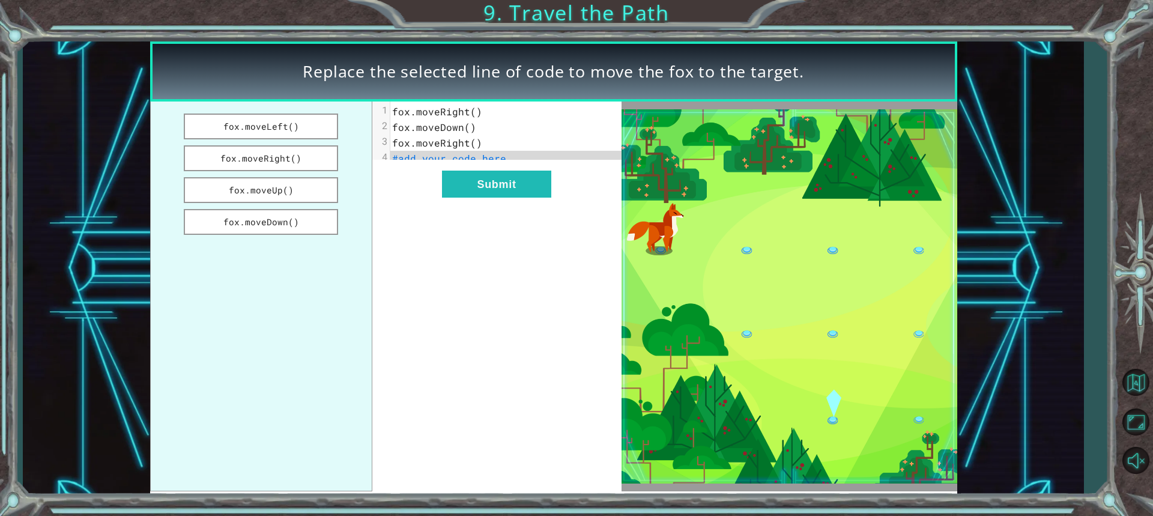
click at [468, 112] on span "fox.moveRight()" at bounding box center [437, 111] width 90 height 13
click at [470, 112] on span "fox.moveRight()" at bounding box center [437, 111] width 90 height 13
drag, startPoint x: 275, startPoint y: 219, endPoint x: 374, endPoint y: 196, distance: 101.6
click at [389, 193] on div "fox.moveLeft() fox.moveRight() fox.moveUp() fox.moveDown() xxxxxxxxxx 4 1 fox.m…" at bounding box center [386, 297] width 472 height 390
click at [327, 219] on button "fox.moveDown()" at bounding box center [261, 222] width 155 height 26
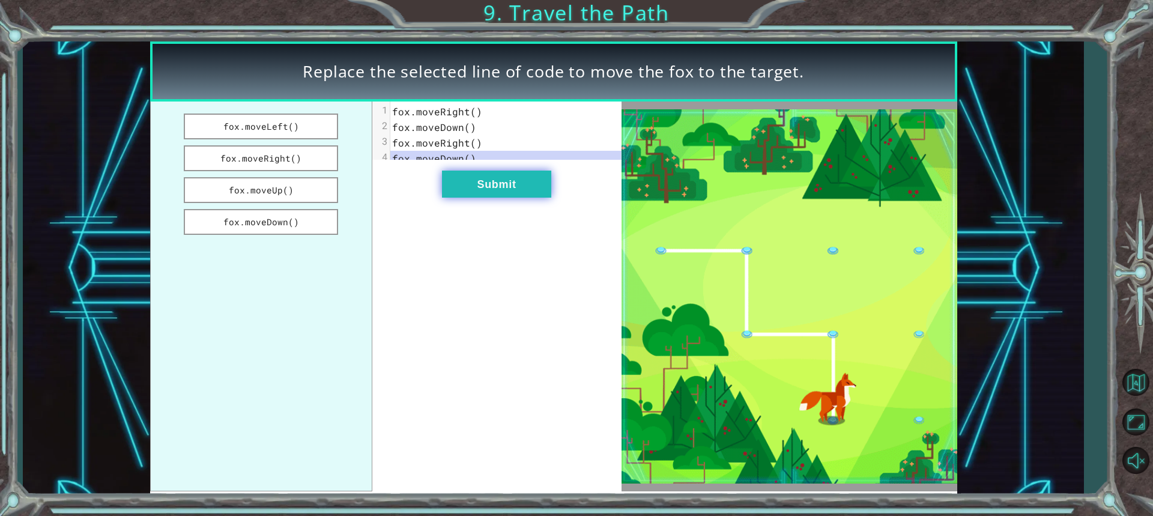
click at [529, 191] on button "Submit" at bounding box center [496, 184] width 109 height 27
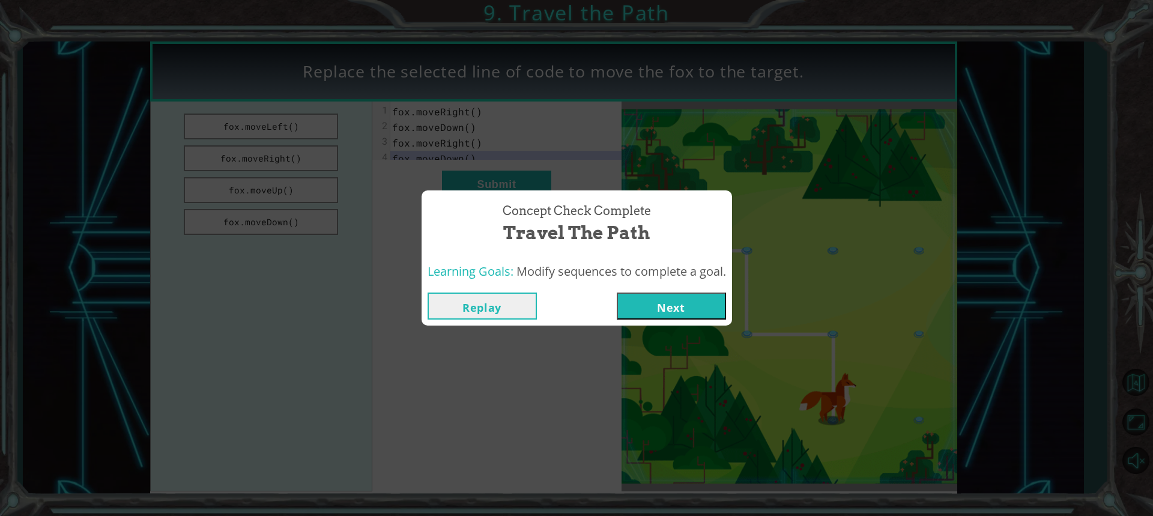
click at [654, 299] on button "Next" at bounding box center [671, 306] width 109 height 27
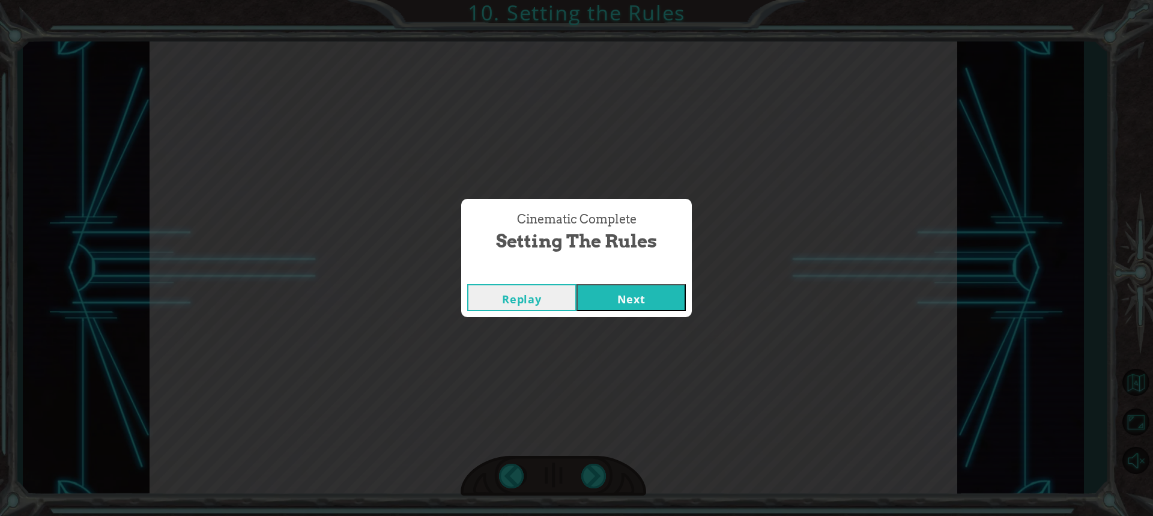
click at [654, 291] on button "Next" at bounding box center [631, 297] width 109 height 27
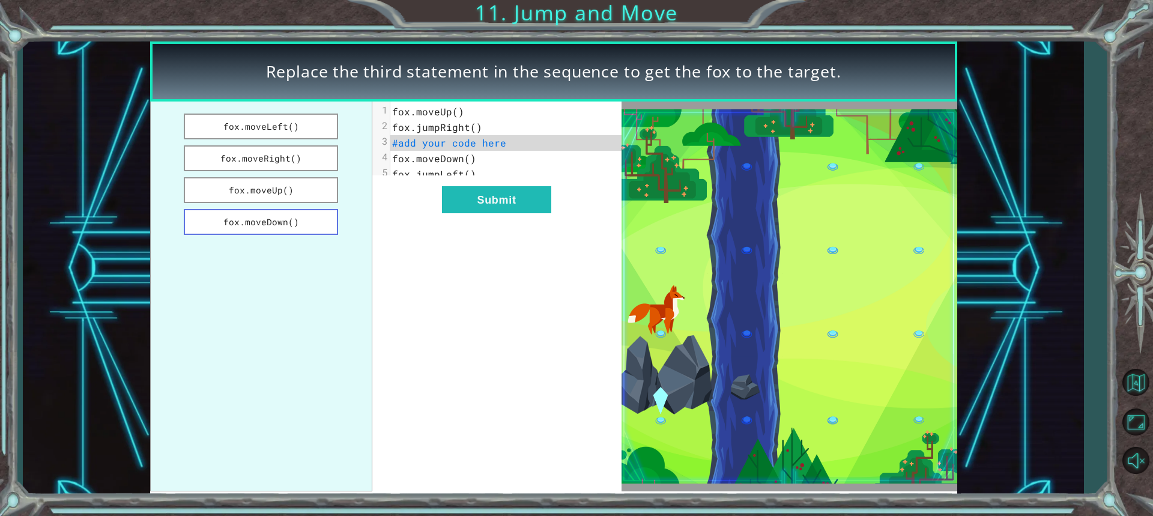
click at [284, 215] on button "fox.moveDown()" at bounding box center [261, 222] width 155 height 26
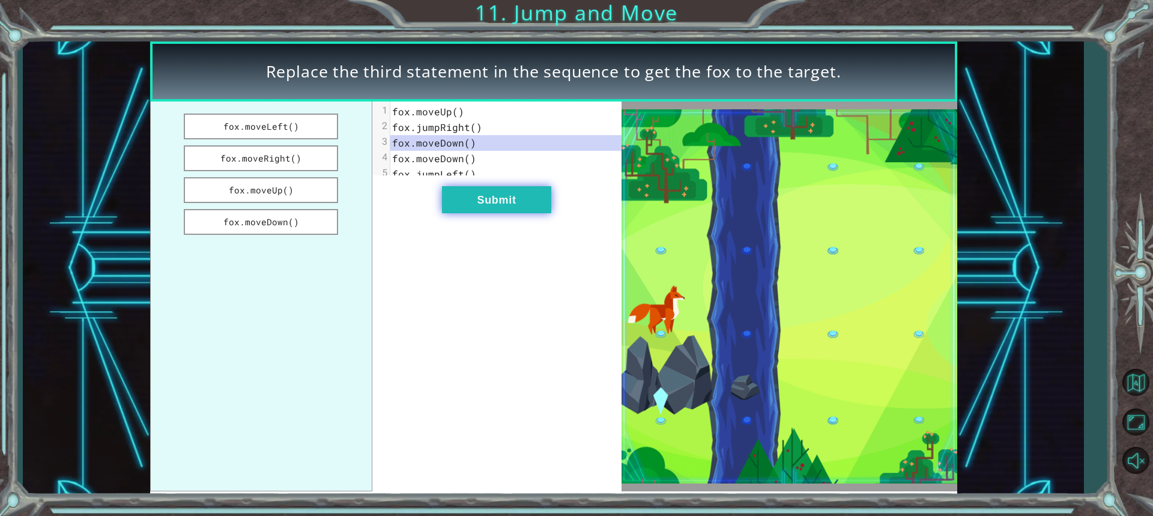
click at [489, 210] on button "Submit" at bounding box center [496, 199] width 109 height 27
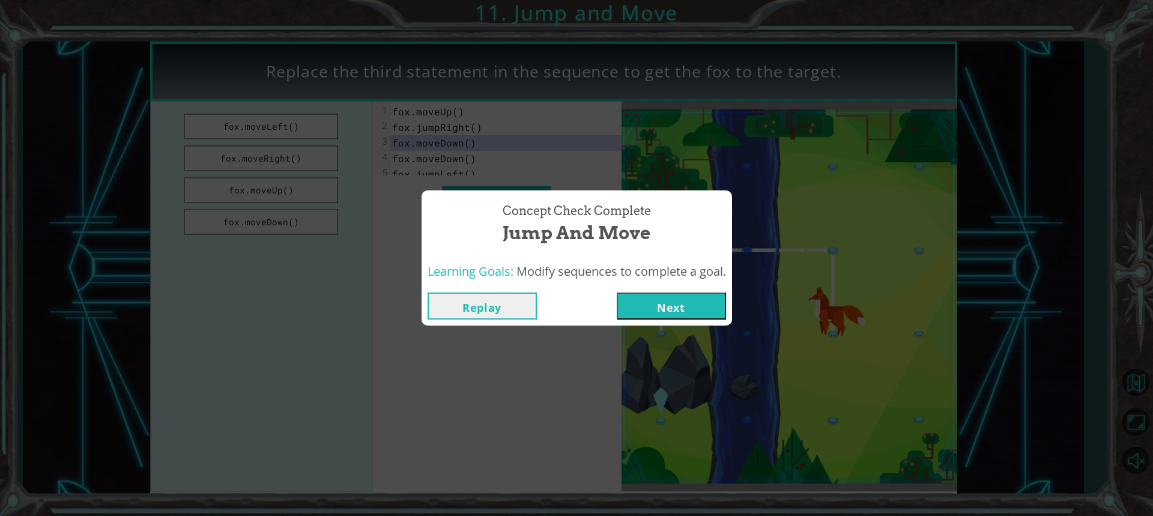
click at [709, 314] on button "Next" at bounding box center [671, 306] width 109 height 27
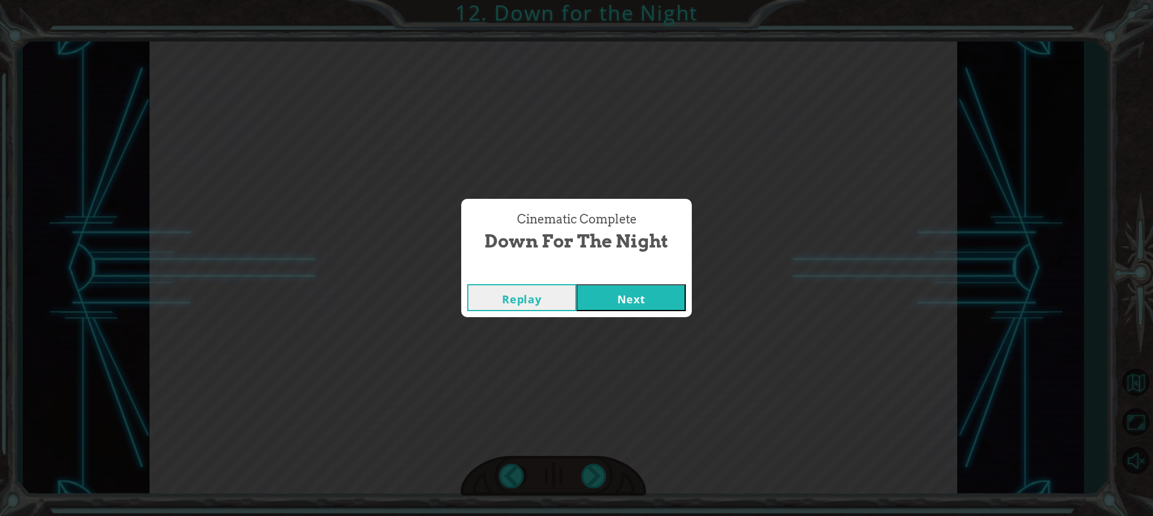
click at [619, 302] on button "Next" at bounding box center [631, 297] width 109 height 27
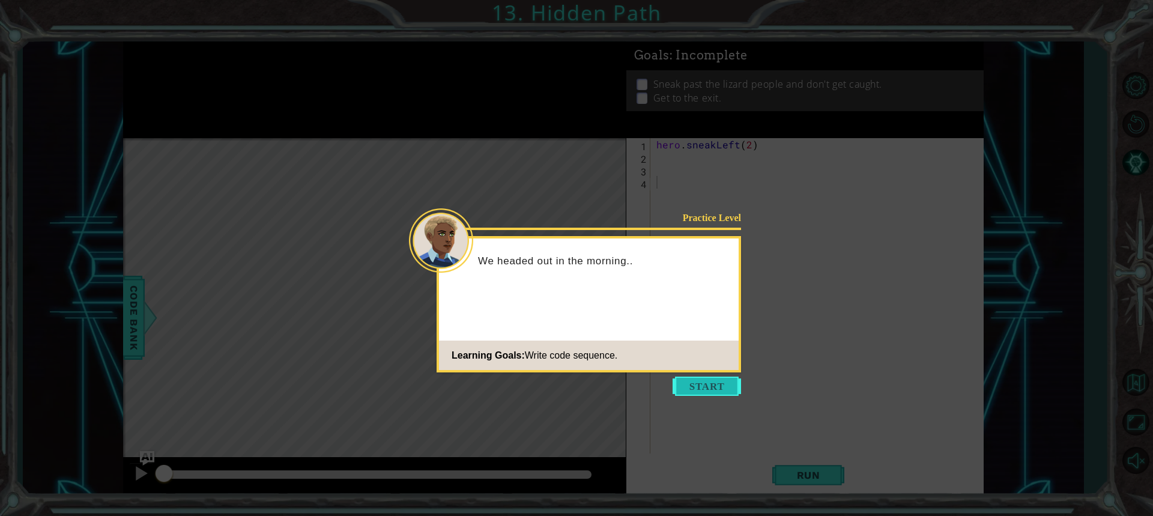
click at [709, 392] on button "Start" at bounding box center [707, 386] width 68 height 19
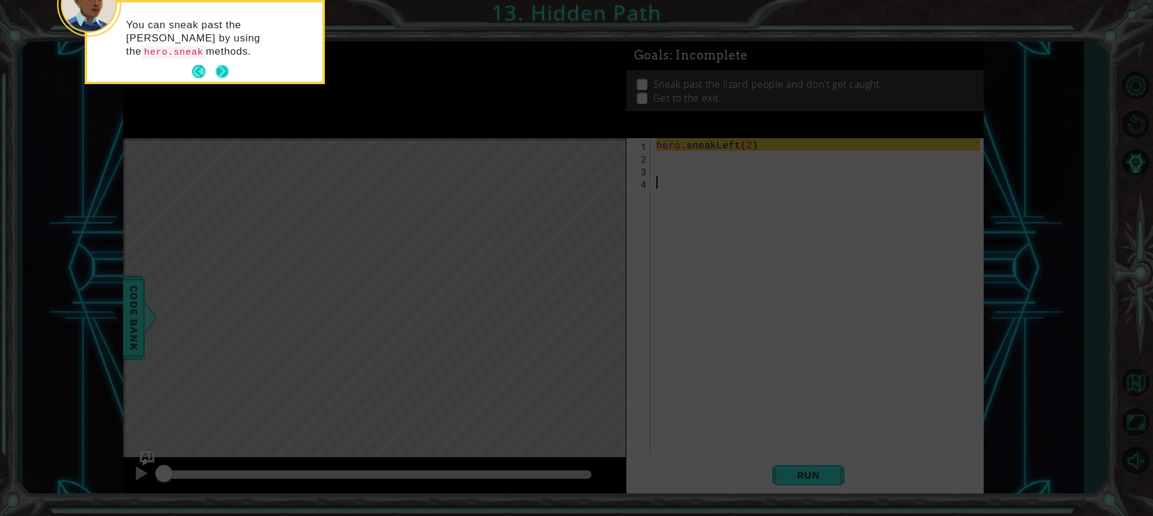
click at [223, 70] on button "Next" at bounding box center [222, 71] width 18 height 18
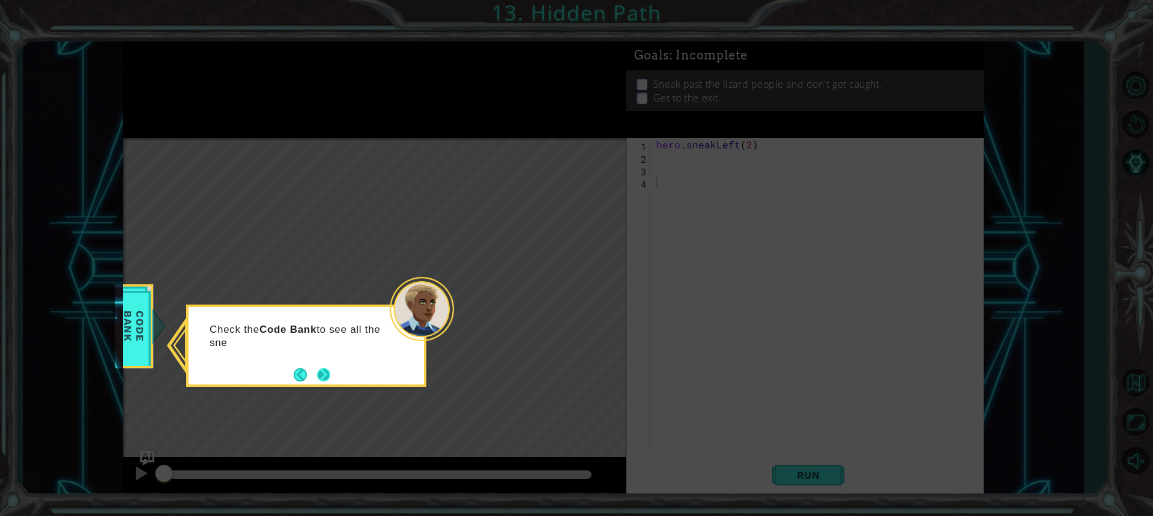
click at [328, 371] on button "Next" at bounding box center [324, 375] width 14 height 14
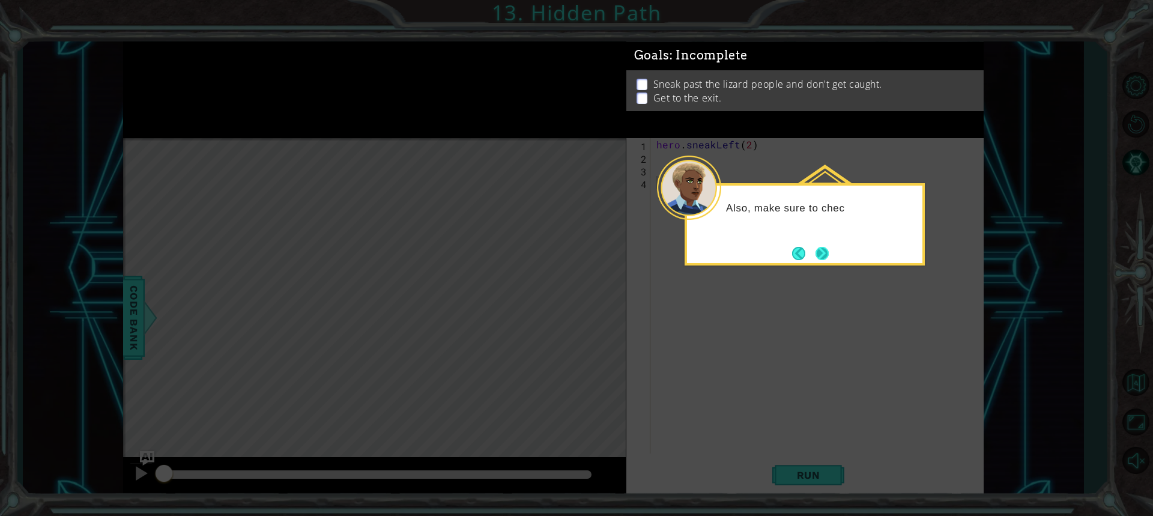
click at [820, 252] on button "Next" at bounding box center [822, 253] width 16 height 16
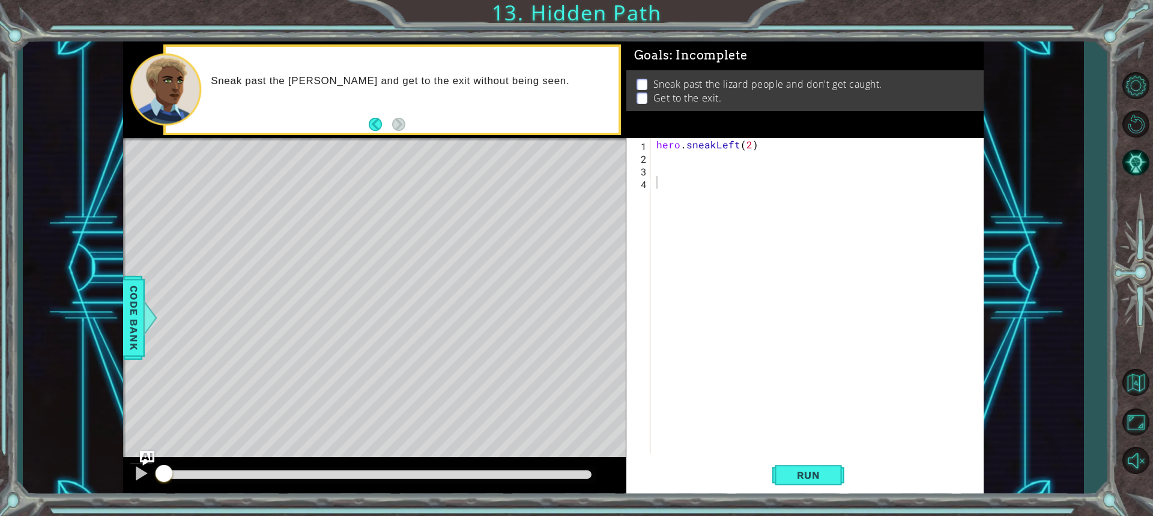
drag, startPoint x: 0, startPoint y: 13, endPoint x: 123, endPoint y: 3, distance: 123.0
click at [24, 50] on div "1 ההההההההההההההההההההההההההההההההההההההההההההההההההההההההההההההההההההההההההההה…" at bounding box center [576, 258] width 1153 height 516
click at [801, 484] on button "Run" at bounding box center [808, 474] width 72 height 35
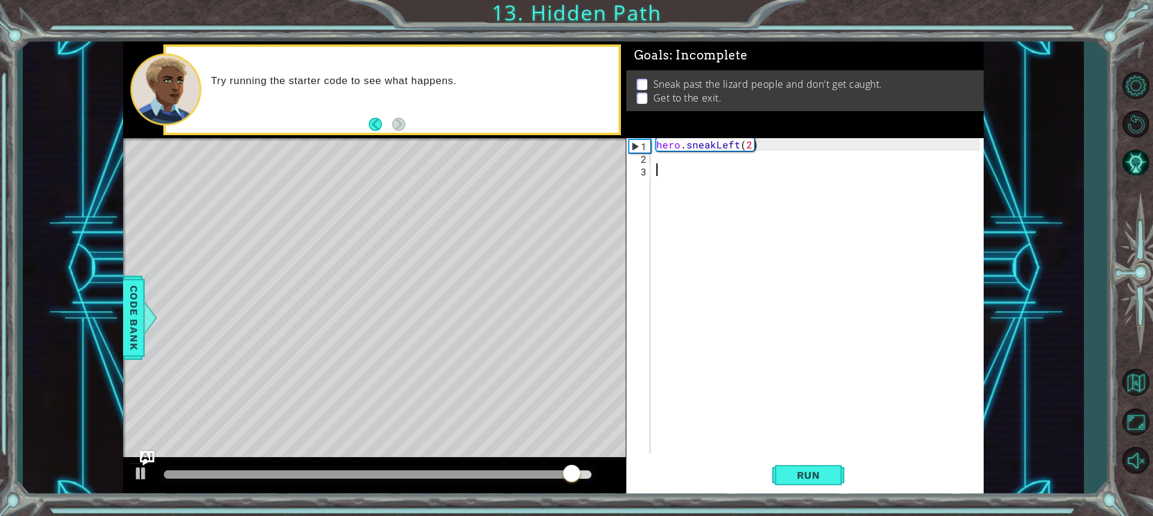
click at [769, 145] on div "hero . sneakLeft ( 2 )" at bounding box center [820, 308] width 332 height 341
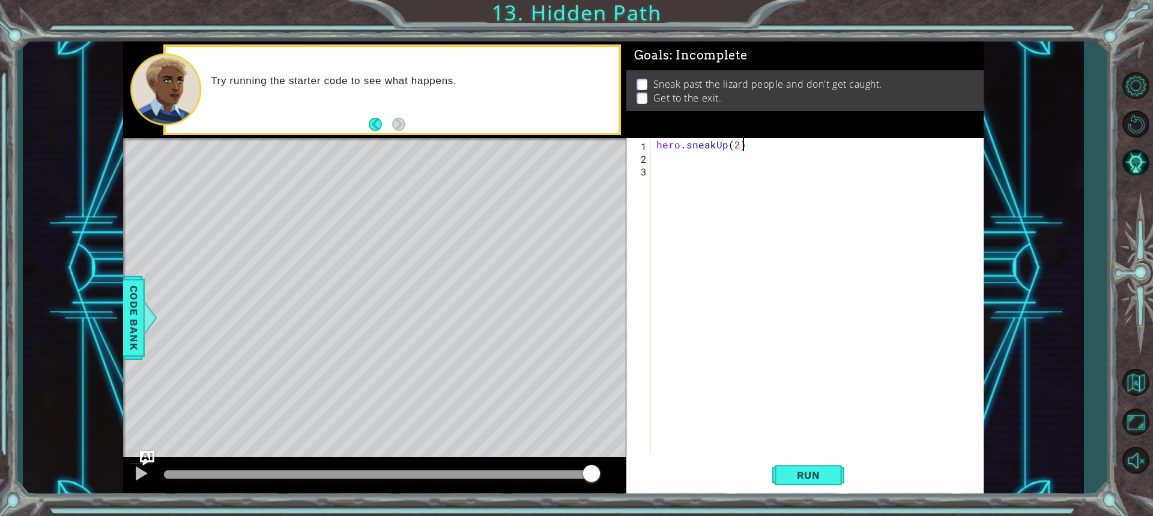
scroll to position [0, 5]
click at [801, 478] on span "Run" at bounding box center [808, 475] width 47 height 12
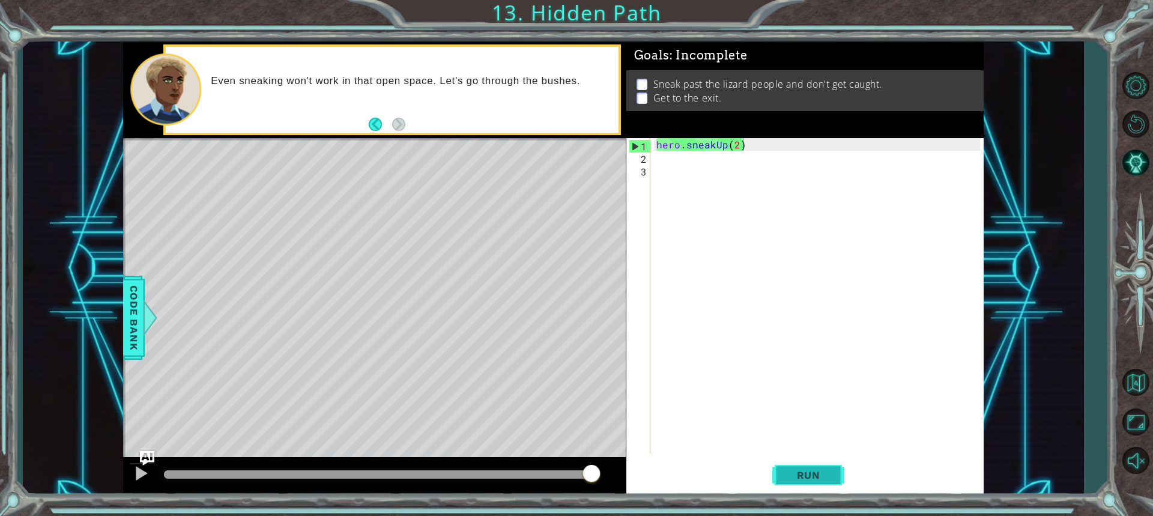
click at [794, 462] on button "Run" at bounding box center [808, 474] width 72 height 35
click at [835, 466] on button "Run" at bounding box center [808, 474] width 72 height 35
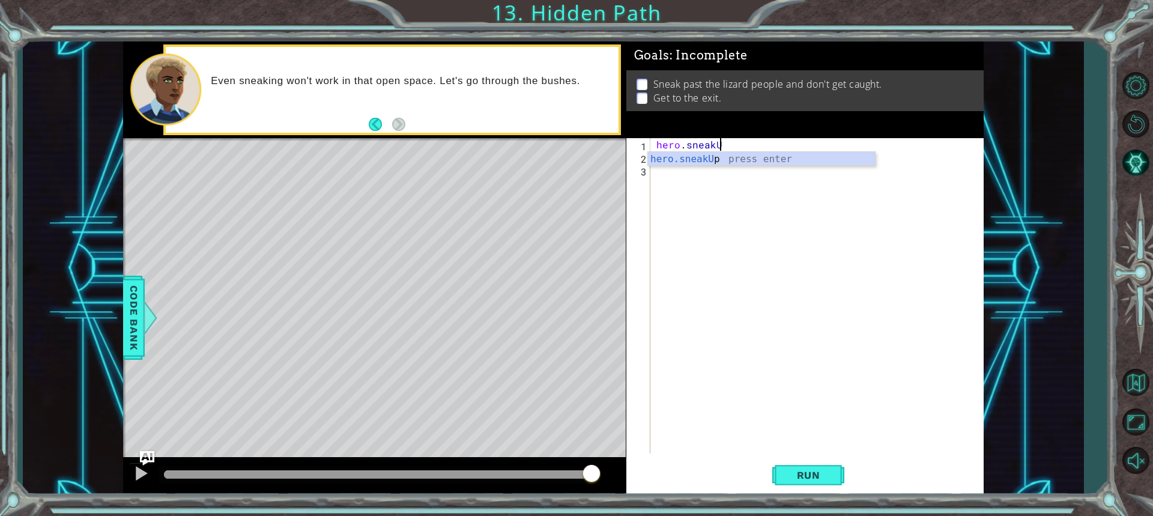
scroll to position [0, 3]
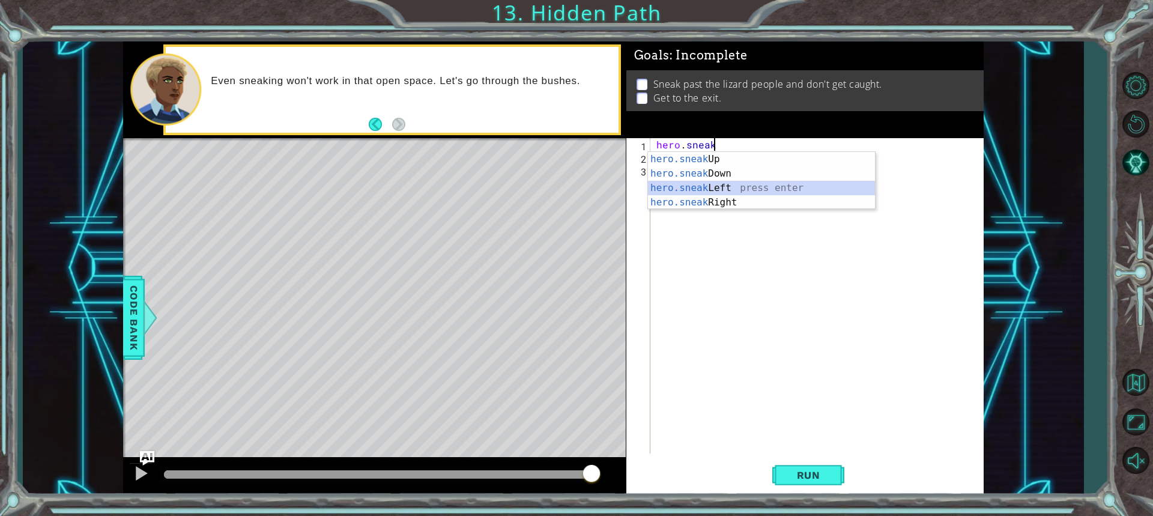
click at [689, 186] on div "hero.sneak Up press enter hero.sneak Down press enter hero.sneak Left press ent…" at bounding box center [761, 195] width 227 height 86
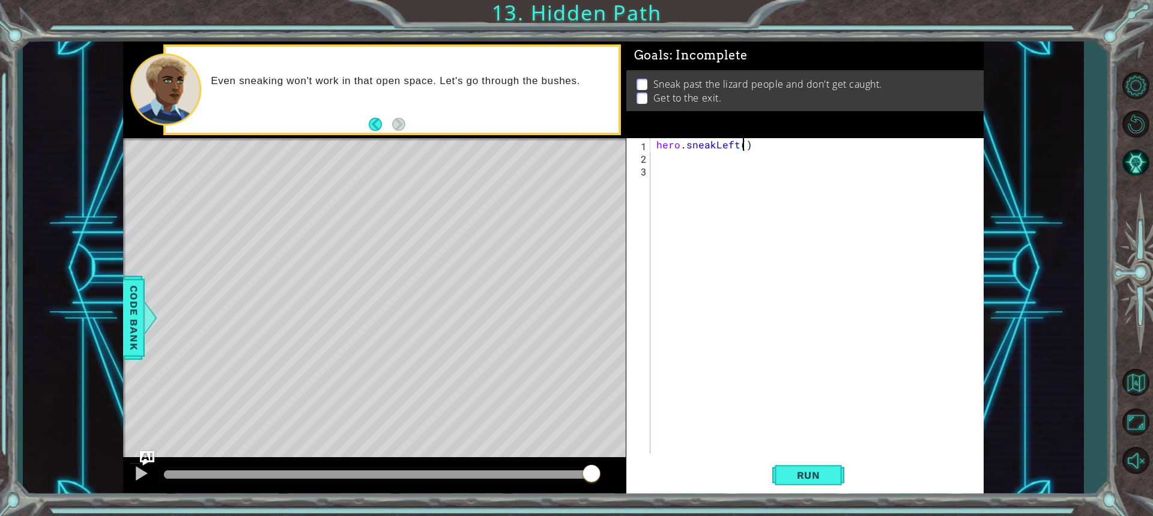
scroll to position [0, 5]
type textarea "hero.sneakLeft(2)"
click at [830, 478] on span "Run" at bounding box center [808, 475] width 47 height 12
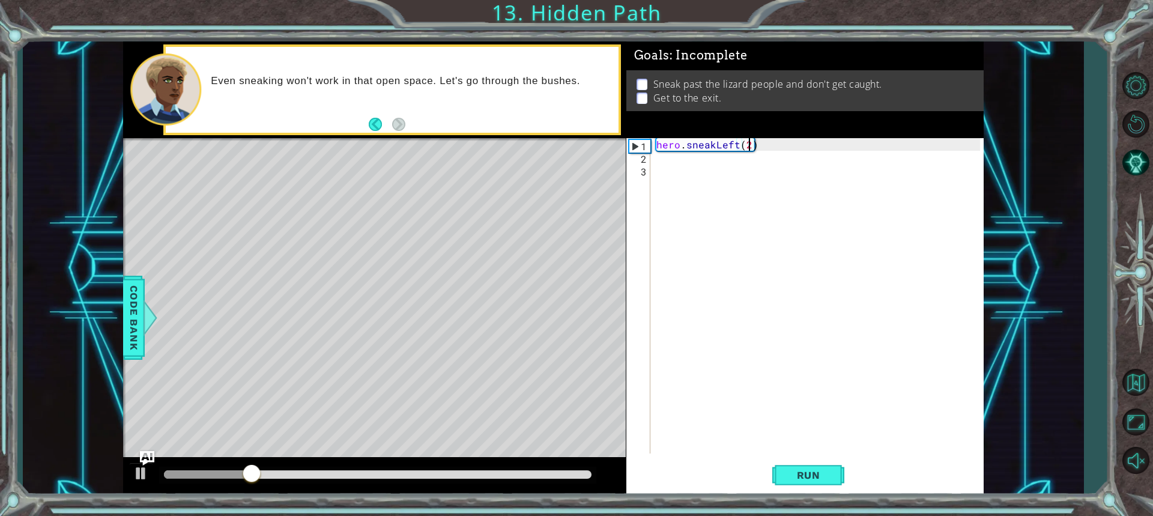
click at [663, 162] on div "hero . sneakLeft ( 2 )" at bounding box center [820, 308] width 332 height 341
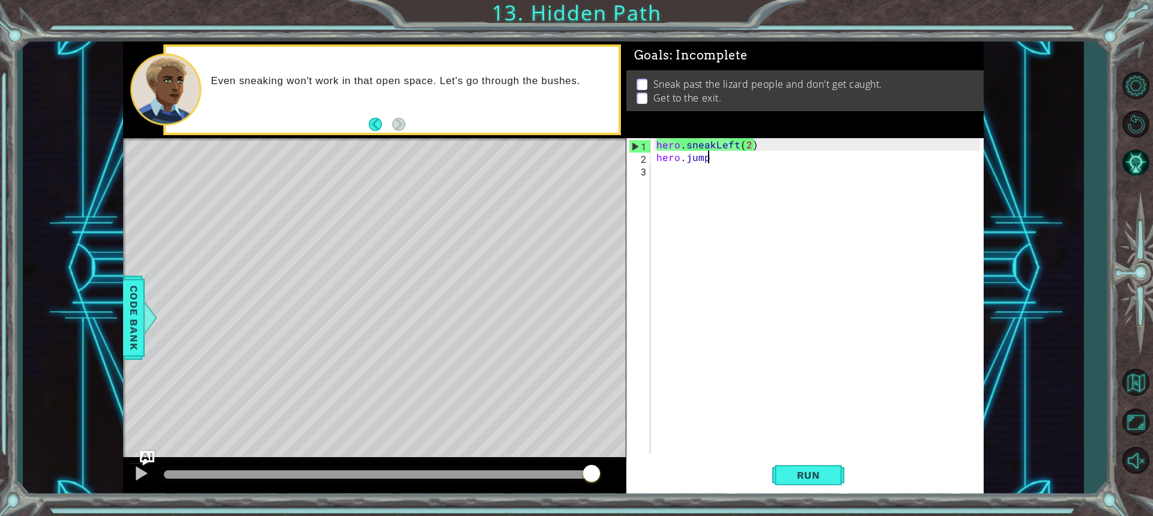
scroll to position [0, 3]
type textarea "hero.jumpUp"
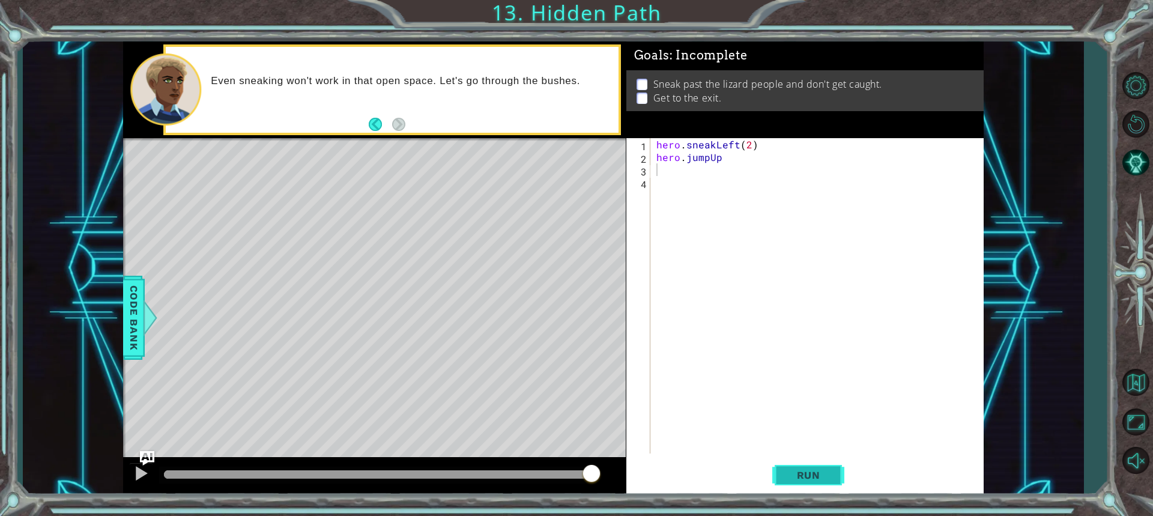
click at [819, 464] on button "Run" at bounding box center [808, 474] width 72 height 35
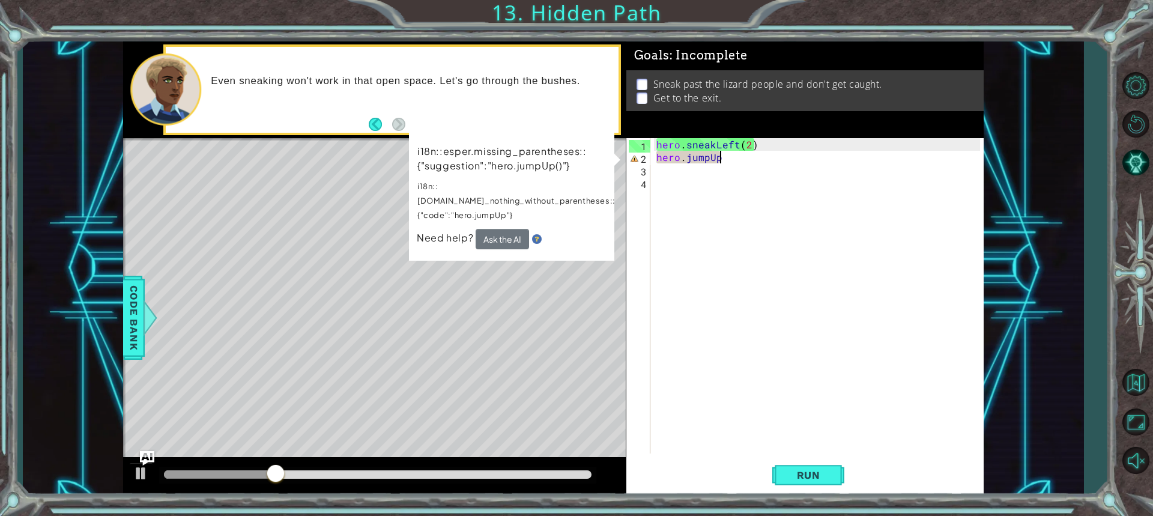
click at [731, 162] on div "hero . sneakLeft ( 2 ) hero . jumpUp" at bounding box center [820, 308] width 332 height 341
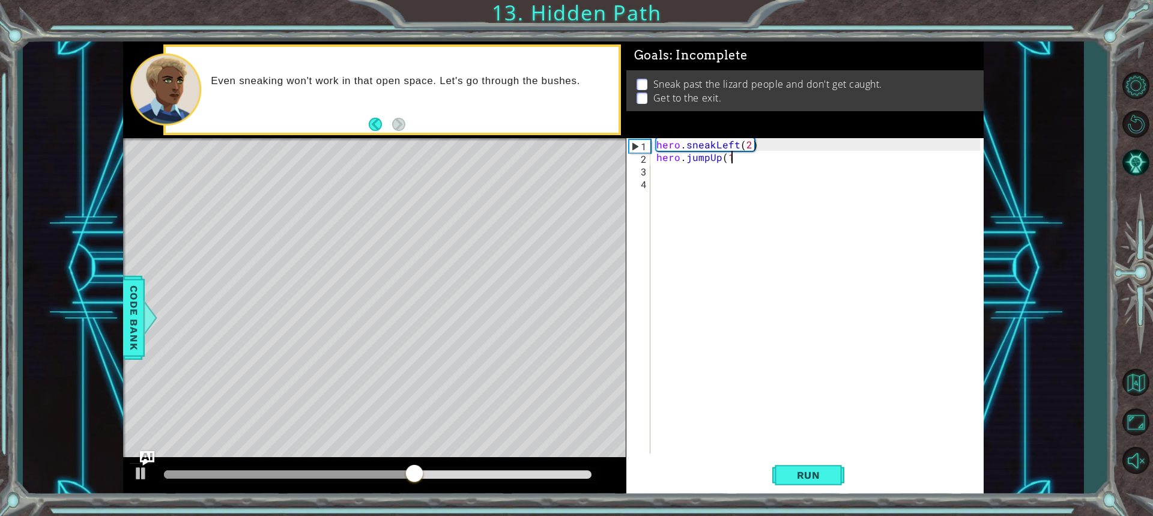
scroll to position [0, 4]
click at [847, 472] on div "Run" at bounding box center [808, 474] width 357 height 35
click at [802, 481] on span "Run" at bounding box center [808, 475] width 47 height 12
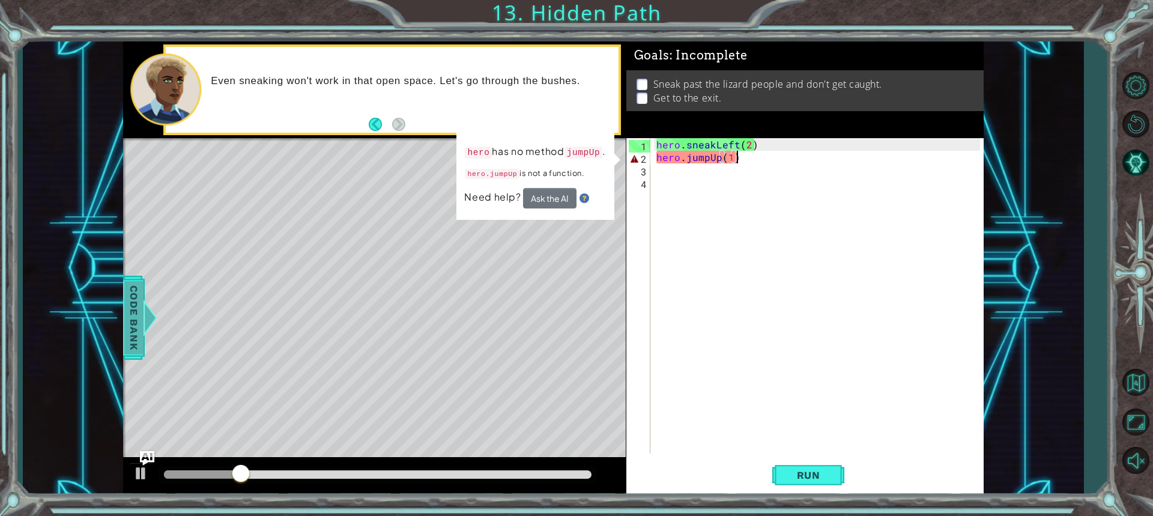
click at [147, 301] on div at bounding box center [150, 318] width 15 height 36
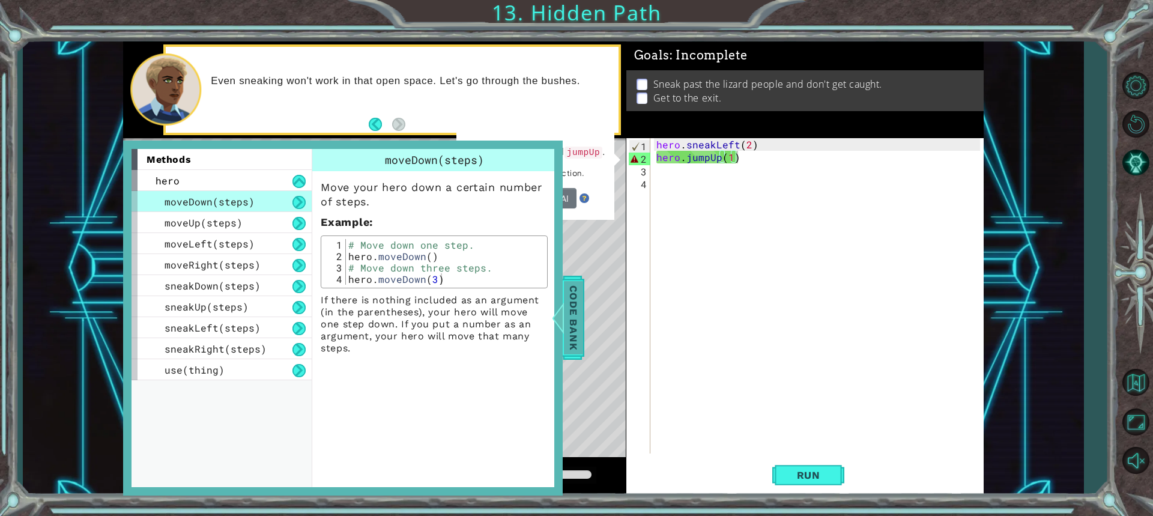
click at [553, 305] on div at bounding box center [558, 318] width 15 height 36
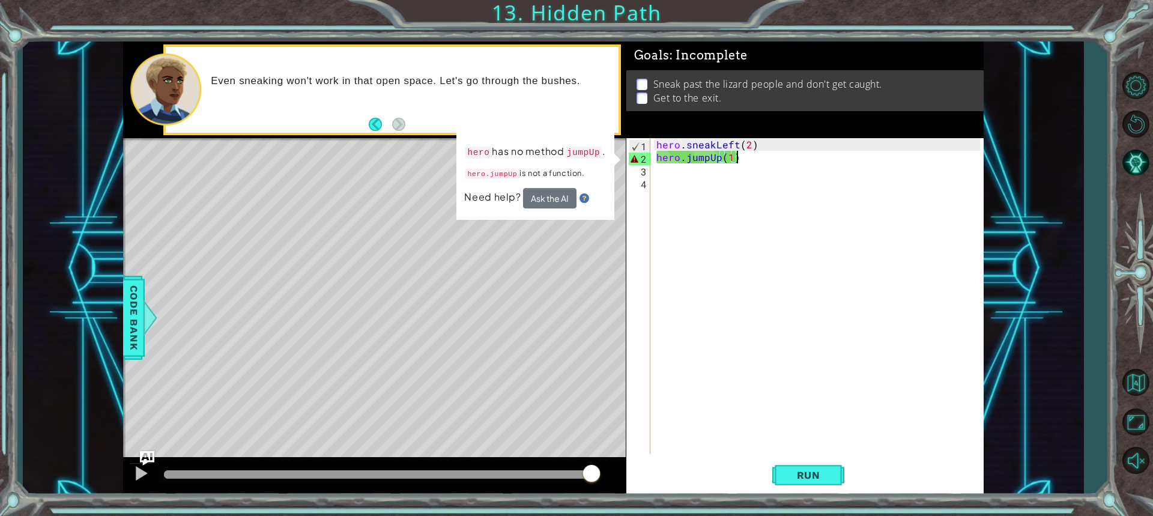
click at [756, 162] on div "hero . sneakLeft ( 2 ) hero . jumpUp ( 1 )" at bounding box center [820, 308] width 332 height 341
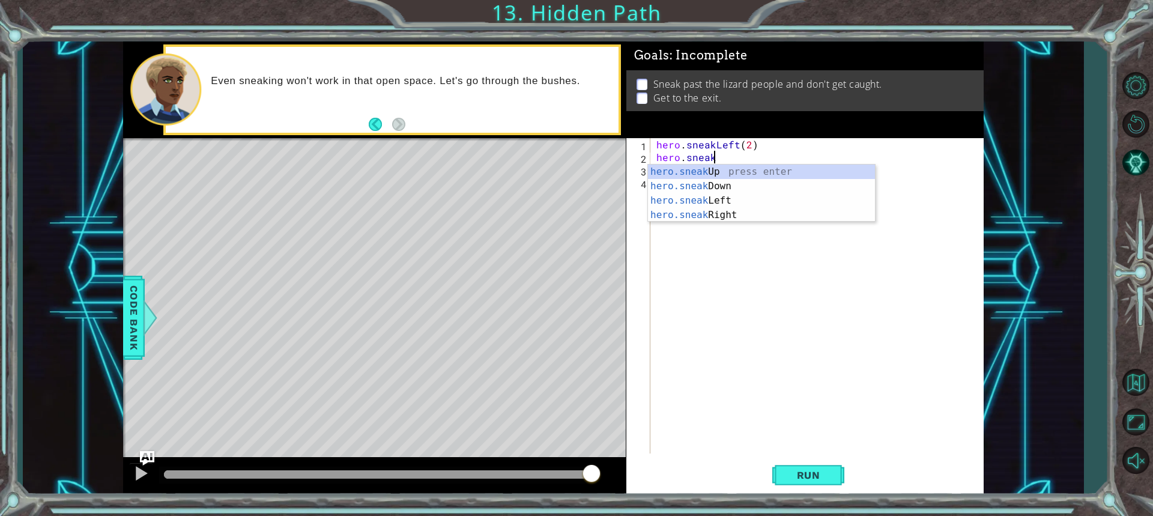
scroll to position [0, 3]
click at [680, 176] on div "hero.sneak Up press enter hero.sneak Down press enter hero.sneak Left press ent…" at bounding box center [761, 208] width 227 height 86
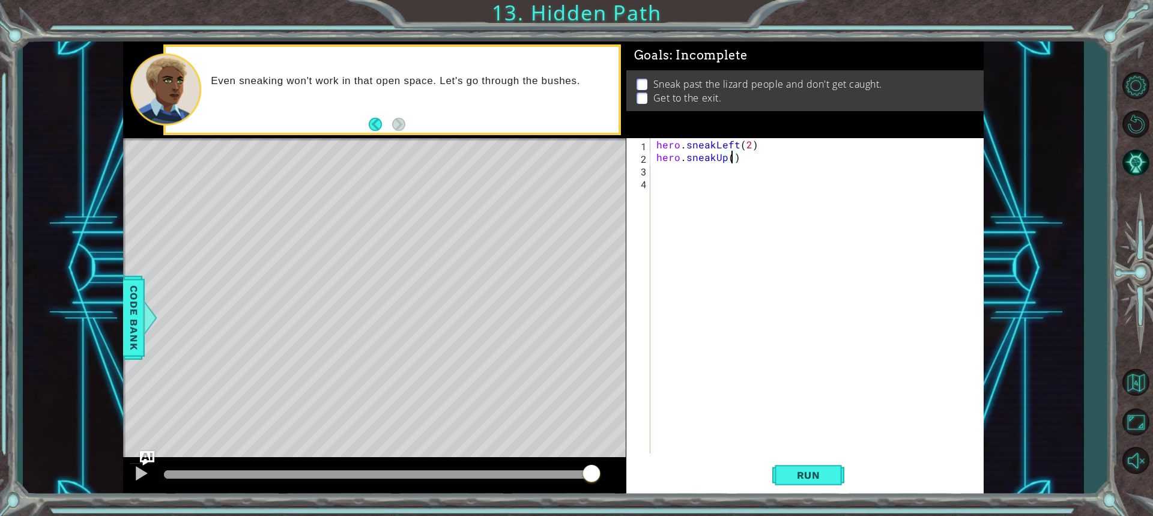
scroll to position [0, 5]
type textarea "hero.sneakUp(2)"
click at [794, 468] on button "Run" at bounding box center [808, 474] width 72 height 35
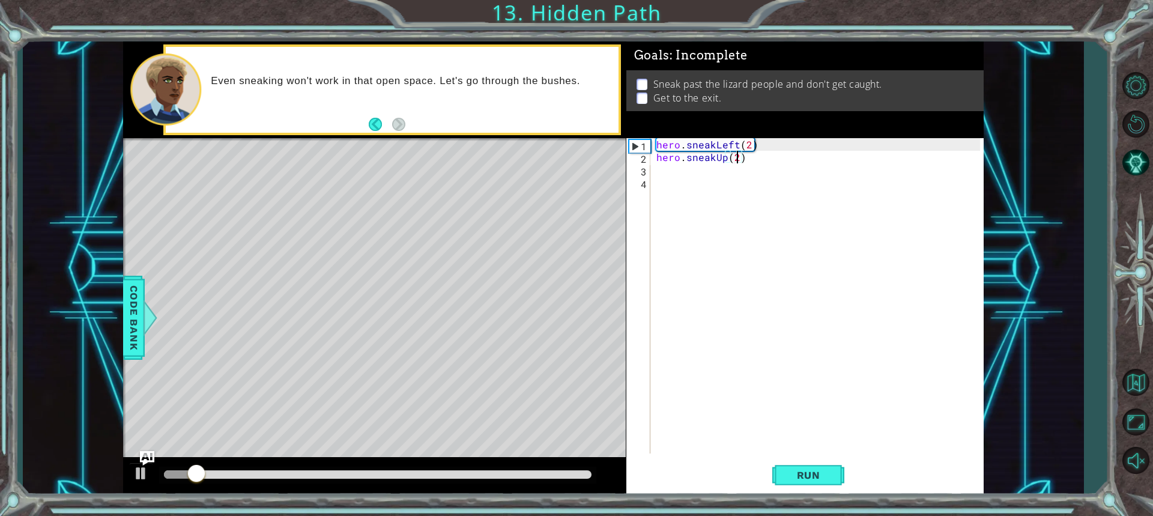
click at [681, 174] on div "hero . sneakLeft ( 2 ) hero . sneakUp ( 2 )" at bounding box center [820, 308] width 332 height 341
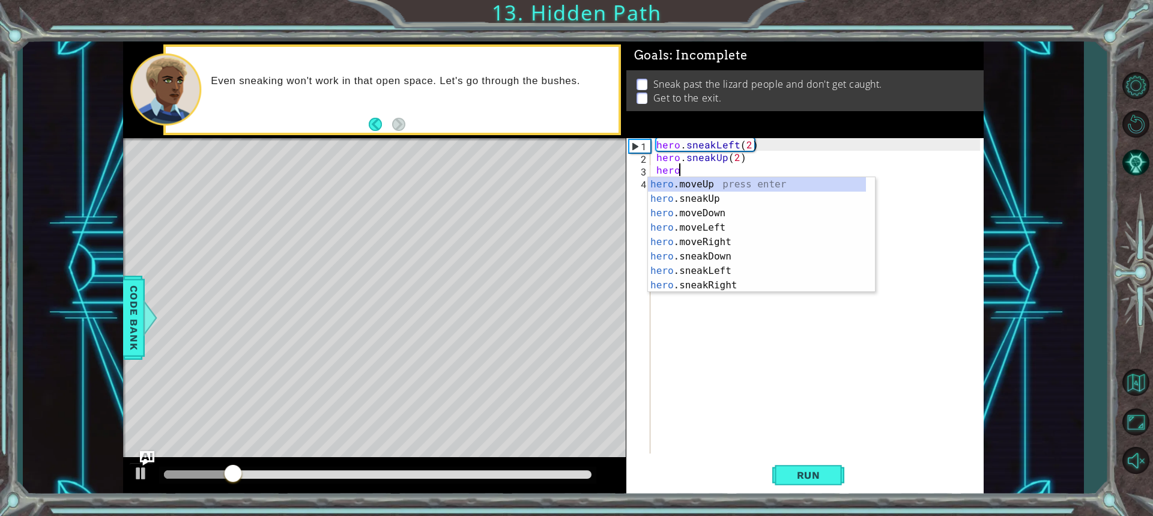
scroll to position [0, 1]
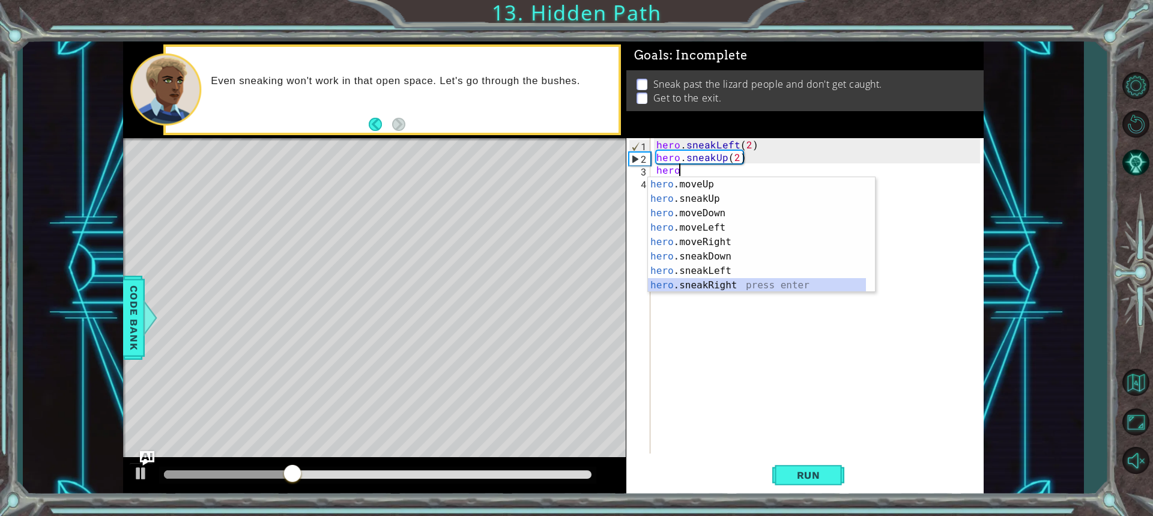
click at [701, 287] on div "hero .moveUp press enter hero .sneakUp press enter hero .moveDown press enter h…" at bounding box center [757, 249] width 218 height 144
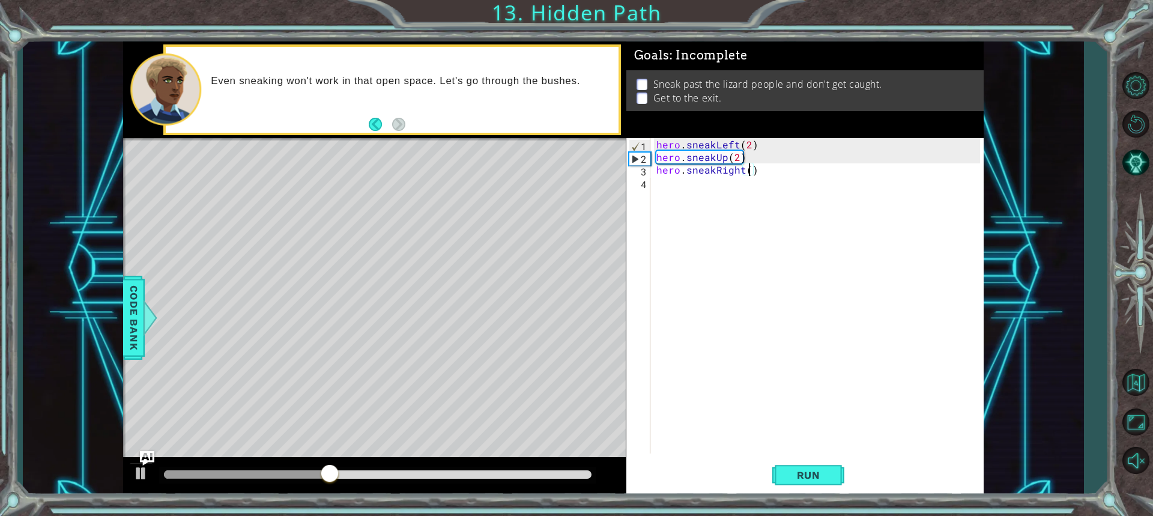
scroll to position [0, 5]
type textarea "hero.sneakRight(2)"
click at [798, 477] on span "Run" at bounding box center [808, 475] width 47 height 12
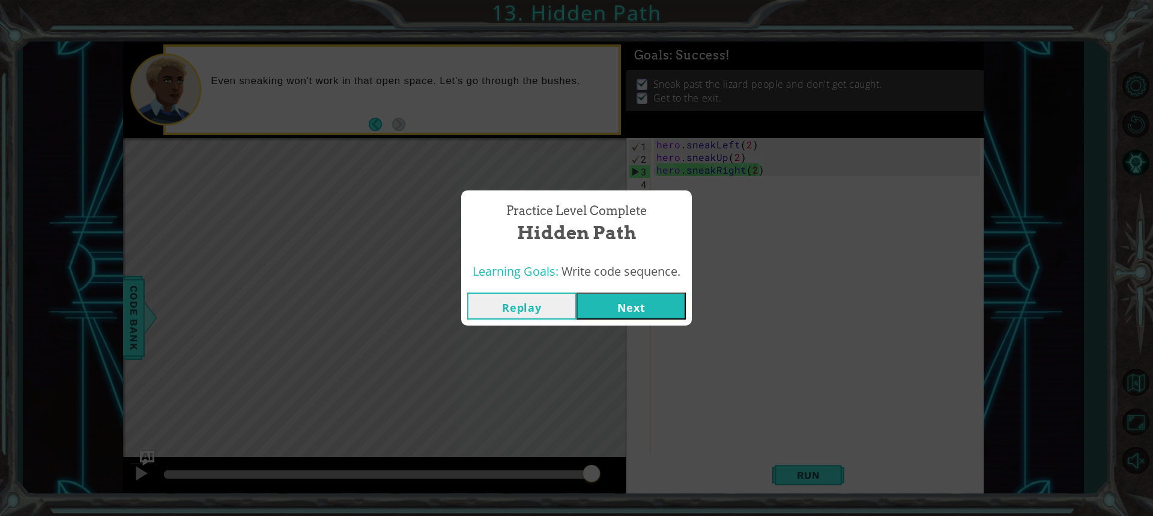
click at [648, 310] on button "Next" at bounding box center [631, 306] width 109 height 27
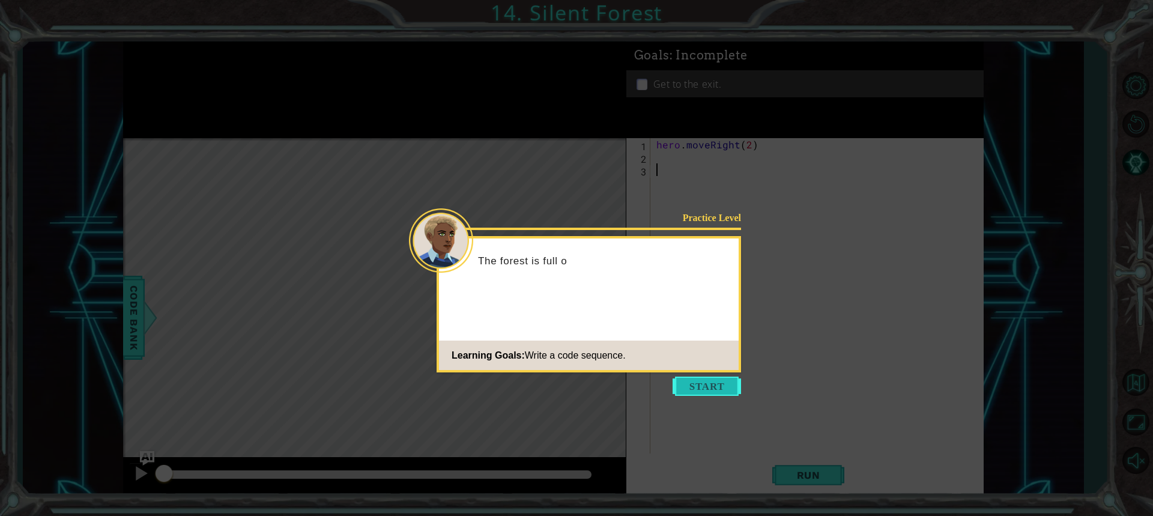
click at [702, 378] on button "Start" at bounding box center [707, 386] width 68 height 19
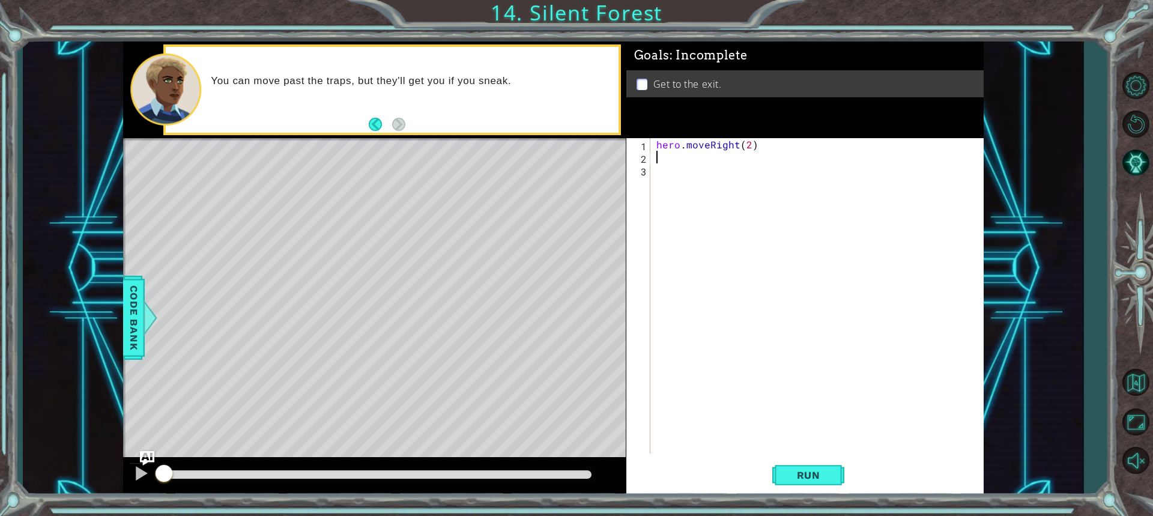
click at [660, 163] on div "hero . moveRight ( 2 )" at bounding box center [820, 308] width 332 height 341
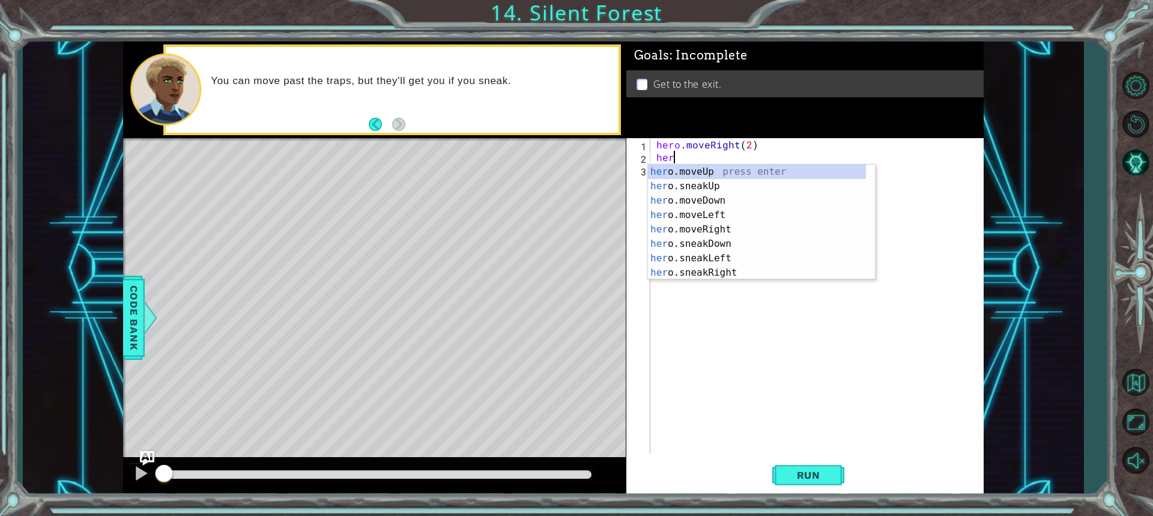
scroll to position [0, 1]
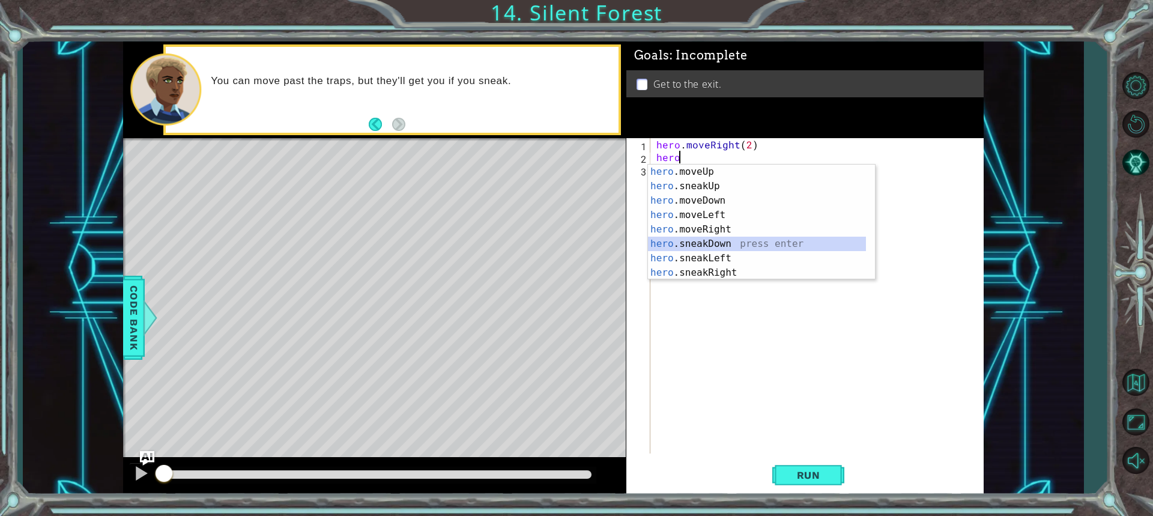
click at [698, 246] on div "hero .moveUp press enter hero .sneakUp press enter hero .moveDown press enter h…" at bounding box center [757, 237] width 218 height 144
type textarea "hero.sneakDown(1)"
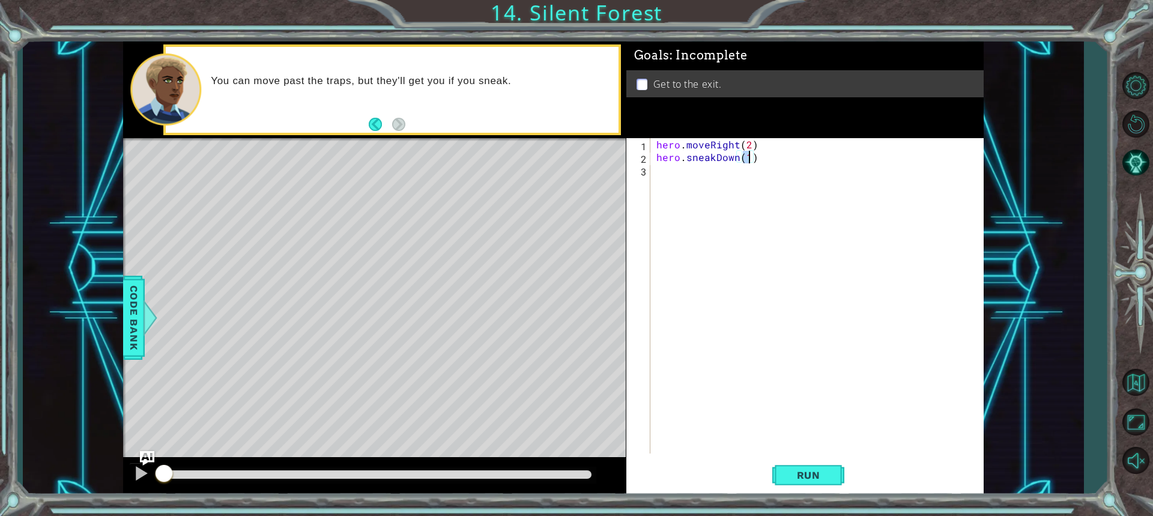
click at [666, 187] on div "hero . moveRight ( 2 ) hero . sneakDown ( 1 )" at bounding box center [820, 308] width 332 height 341
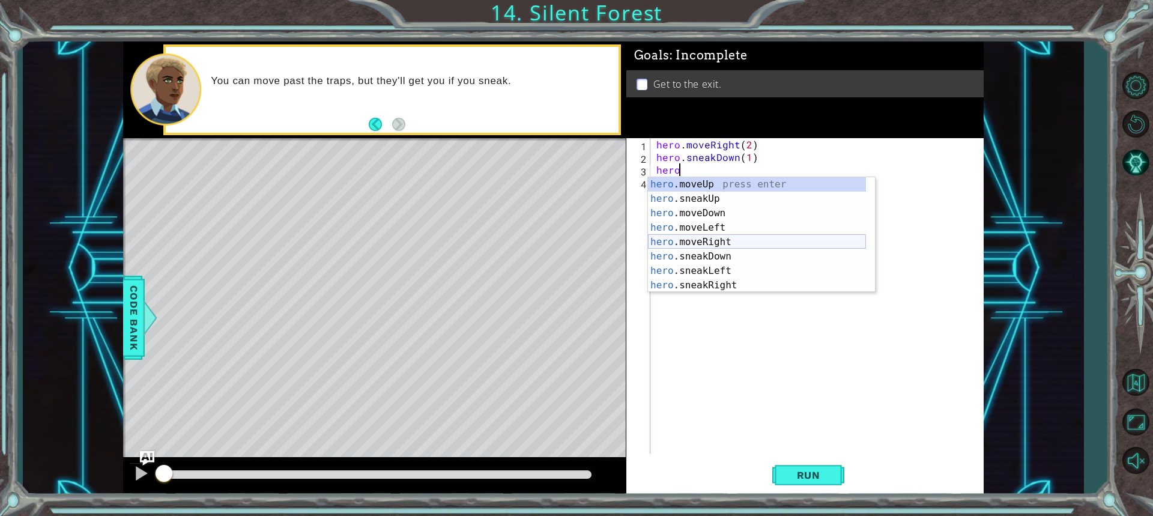
click at [691, 246] on div "hero .moveUp press enter hero .sneakUp press enter hero .moveDown press enter h…" at bounding box center [757, 249] width 218 height 144
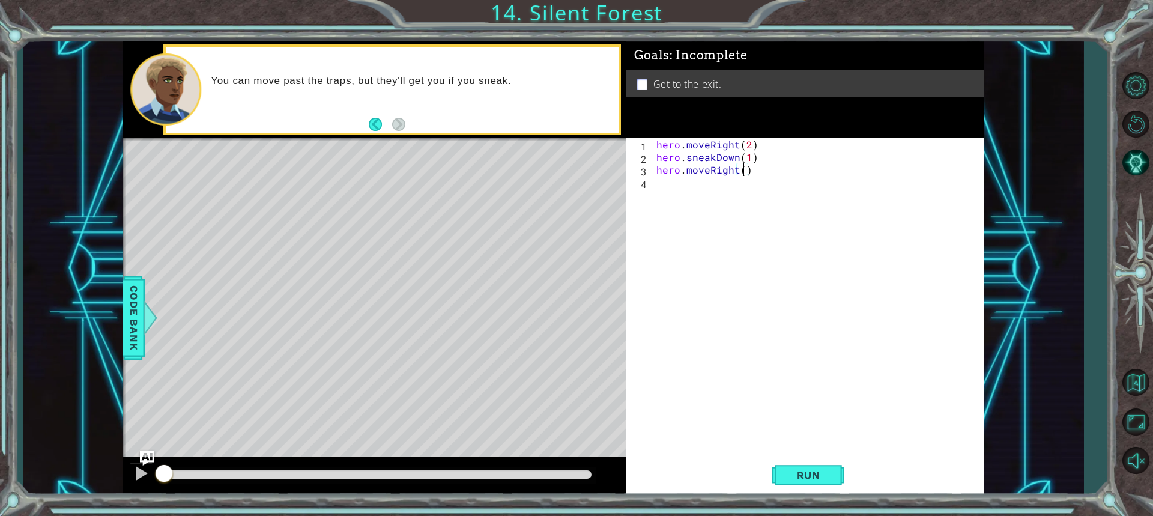
type textarea "hero.moveRight(2)"
click at [670, 186] on div "hero . moveRight ( 2 ) hero . sneakDown ( 1 ) hero . moveRight ( 2 )" at bounding box center [820, 308] width 332 height 341
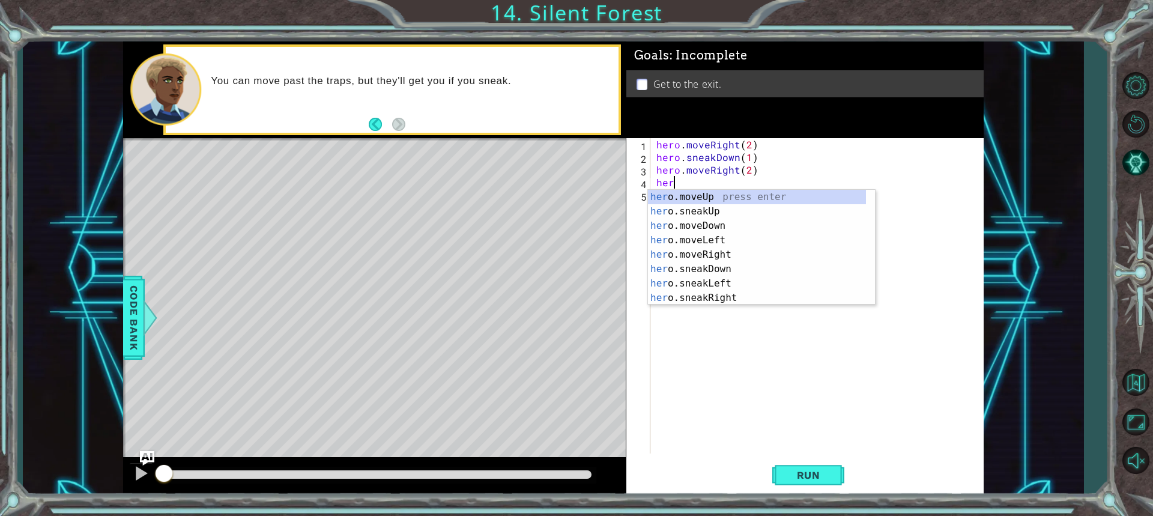
scroll to position [0, 1]
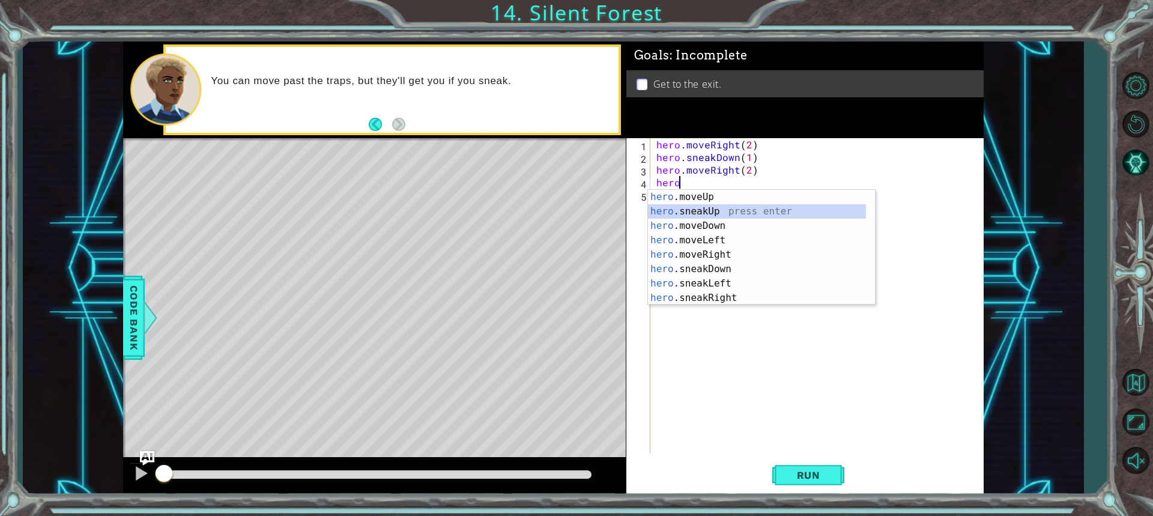
click at [667, 216] on div "hero .moveUp press enter hero .sneakUp press enter hero .moveDown press enter h…" at bounding box center [757, 262] width 218 height 144
type textarea "hero.sneakUp(1)"
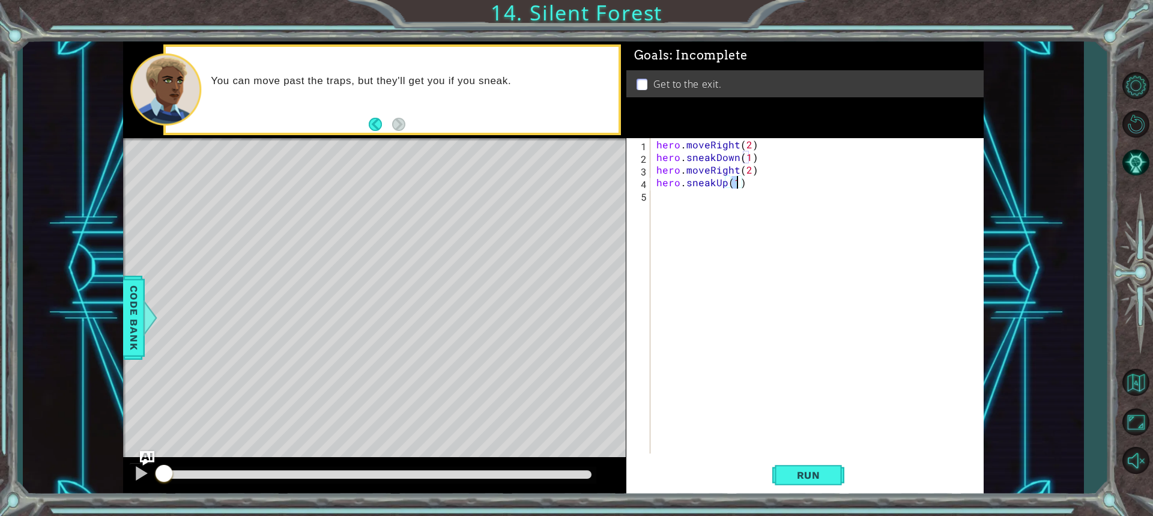
click at [658, 199] on div "hero . moveRight ( 2 ) hero . sneakDown ( 1 ) hero . moveRight ( 2 ) hero . sne…" at bounding box center [820, 308] width 332 height 341
click at [802, 478] on span "Run" at bounding box center [808, 475] width 47 height 12
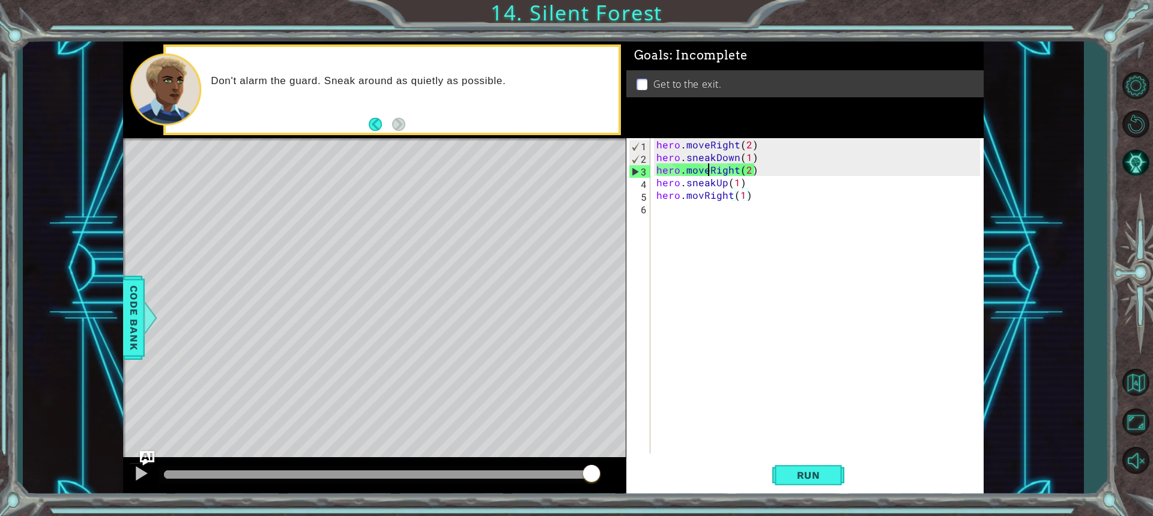
click at [707, 171] on div "hero . moveRight ( 2 ) hero . sneakDown ( 1 ) hero . moveRight ( 2 ) hero . sne…" at bounding box center [820, 308] width 332 height 341
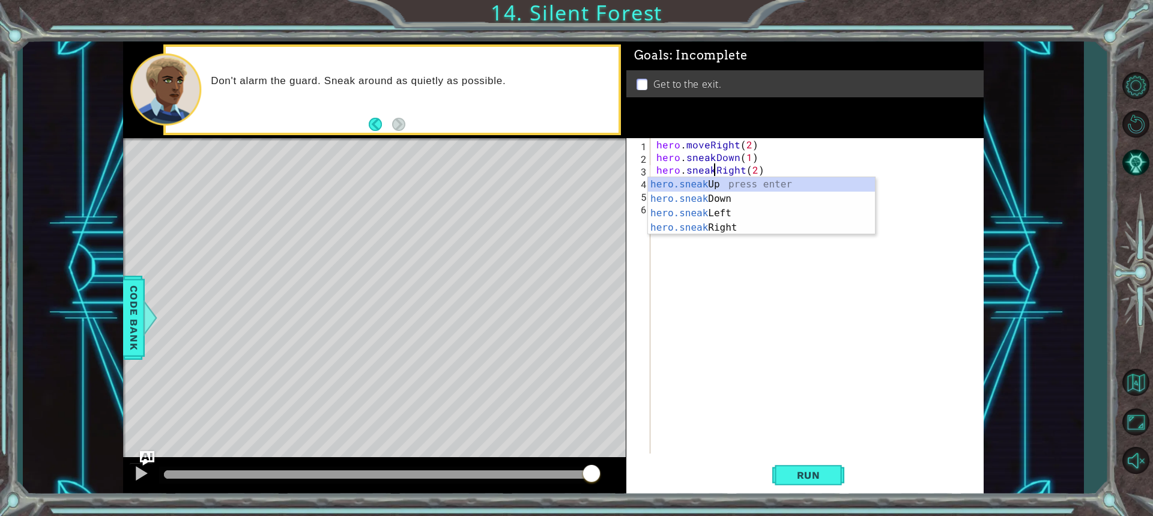
scroll to position [0, 4]
click at [789, 482] on button "Run" at bounding box center [808, 474] width 72 height 35
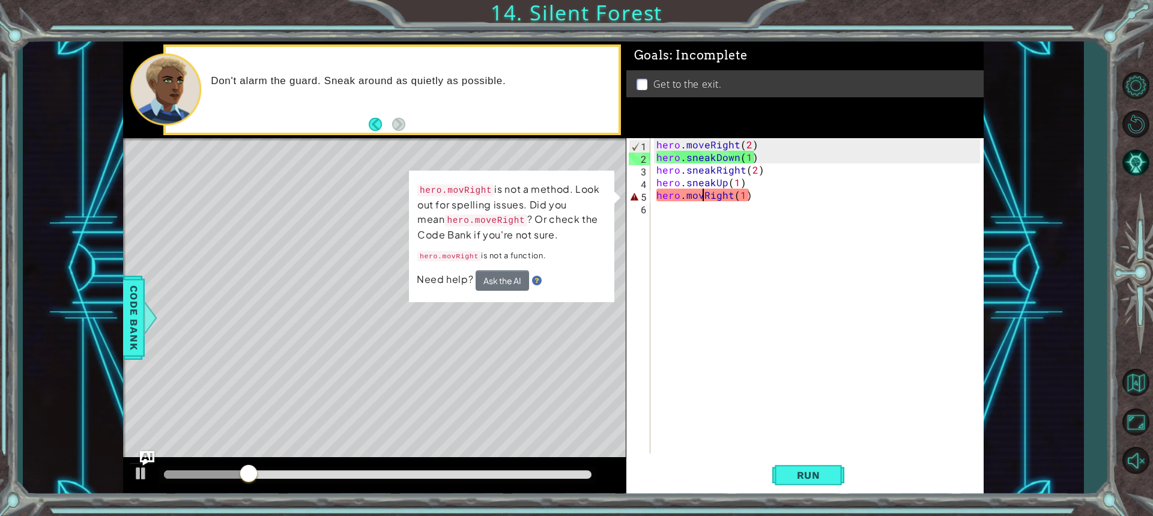
click at [703, 199] on div "hero . moveRight ( 2 ) hero . sneakDown ( 1 ) hero . sneakRight ( 2 ) hero . sn…" at bounding box center [820, 308] width 332 height 341
type textarea "hero.moveRight(1)"
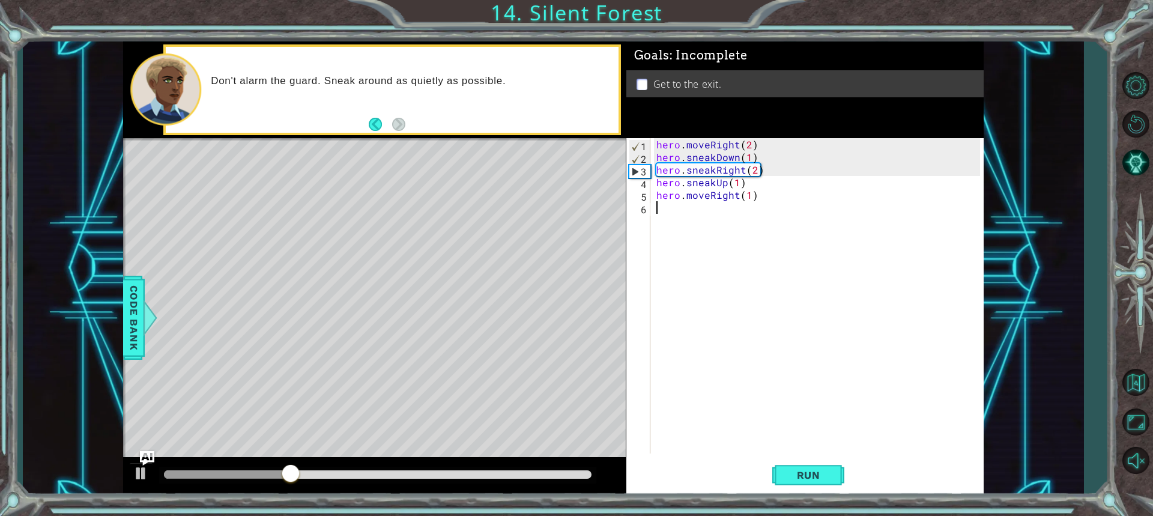
click at [933, 333] on div "hero . moveRight ( 2 ) hero . sneakDown ( 1 ) hero . sneakRight ( 2 ) hero . sn…" at bounding box center [820, 308] width 332 height 341
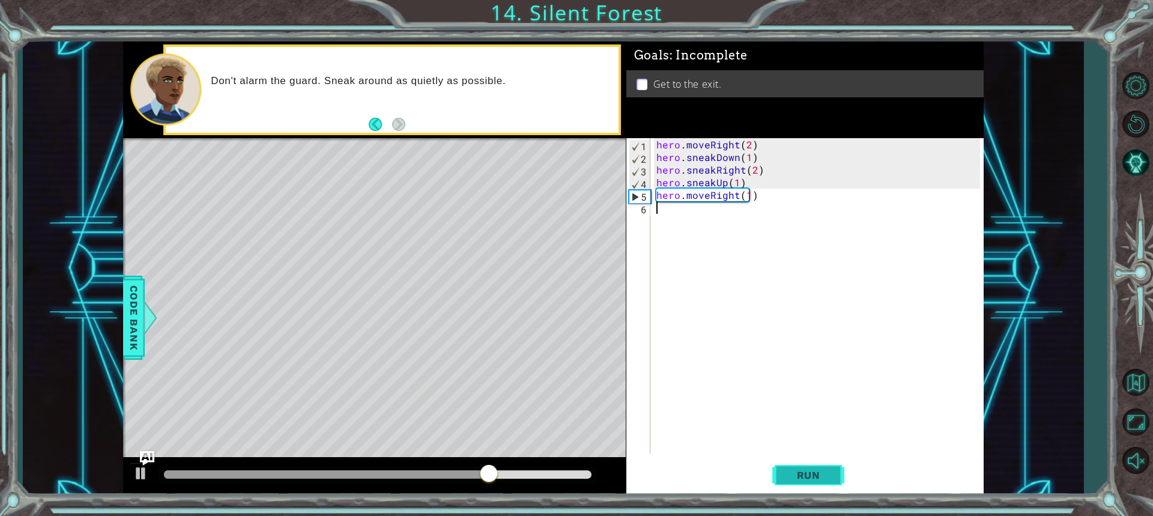
click at [787, 467] on button "Run" at bounding box center [808, 474] width 72 height 35
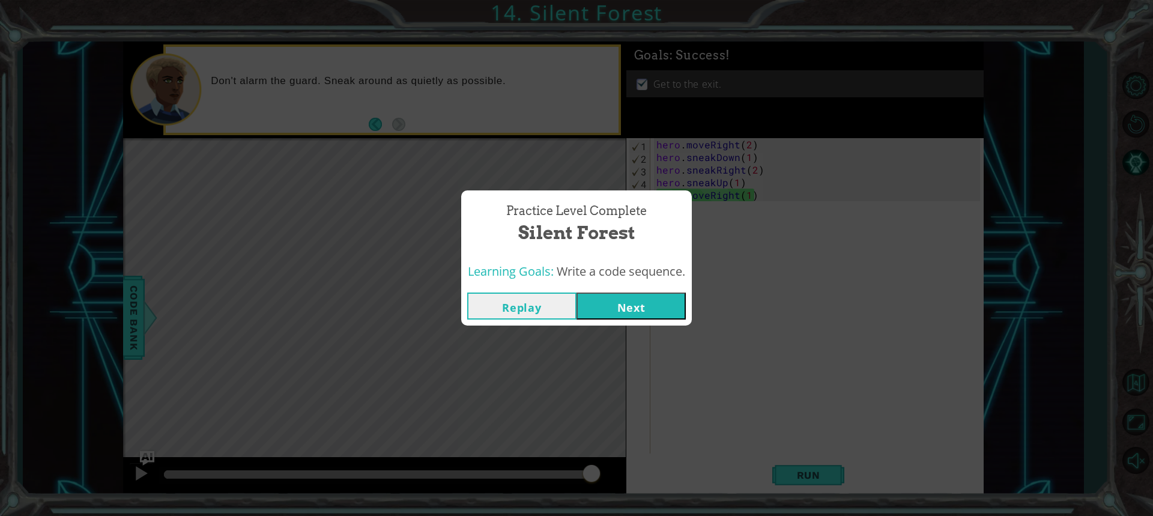
click at [657, 311] on button "Next" at bounding box center [631, 306] width 109 height 27
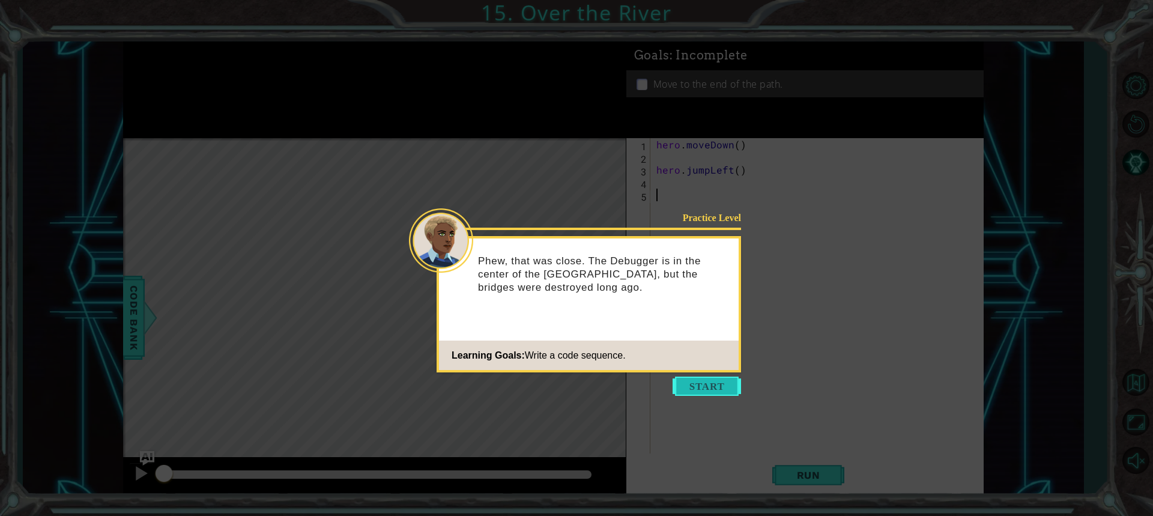
click at [699, 392] on button "Start" at bounding box center [707, 386] width 68 height 19
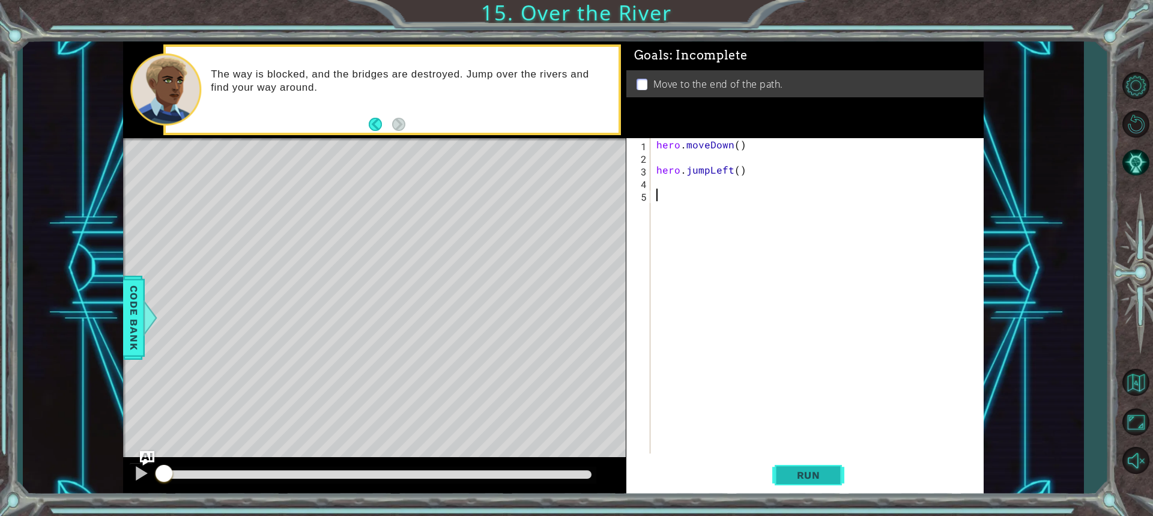
click at [799, 481] on button "Run" at bounding box center [808, 474] width 72 height 35
